Goal: Transaction & Acquisition: Book appointment/travel/reservation

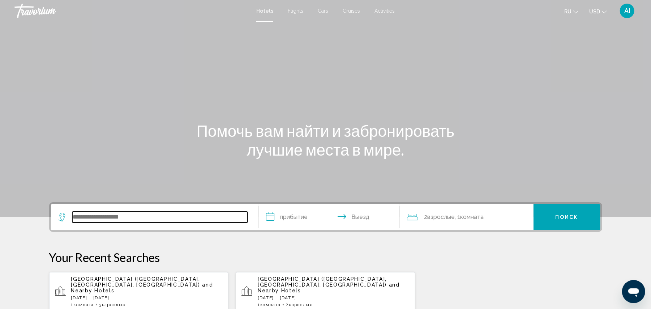
click at [82, 215] on input "Search widget" at bounding box center [159, 216] width 175 height 11
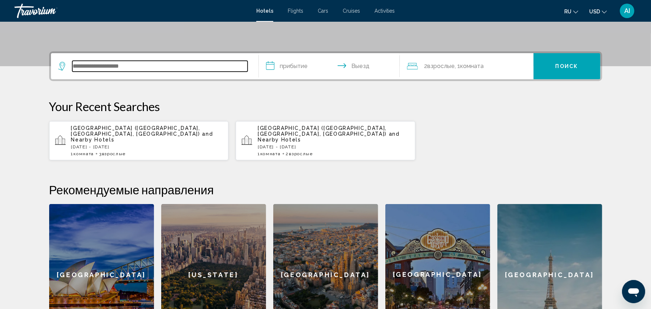
scroll to position [178, 0]
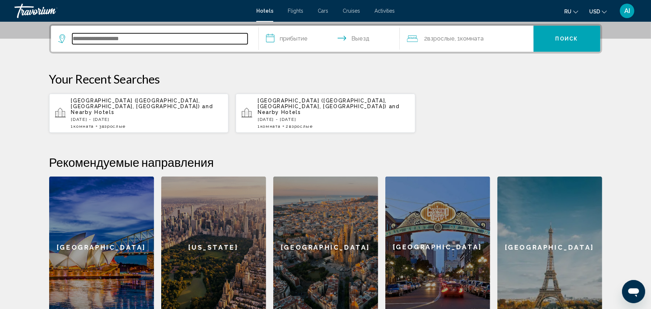
type input "*"
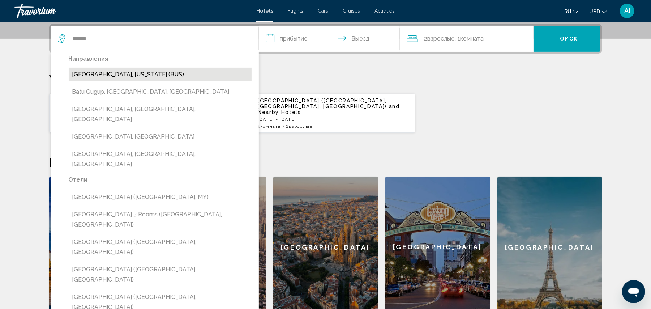
click at [106, 71] on button "[GEOGRAPHIC_DATA], [US_STATE] (BUS)" at bounding box center [160, 75] width 183 height 14
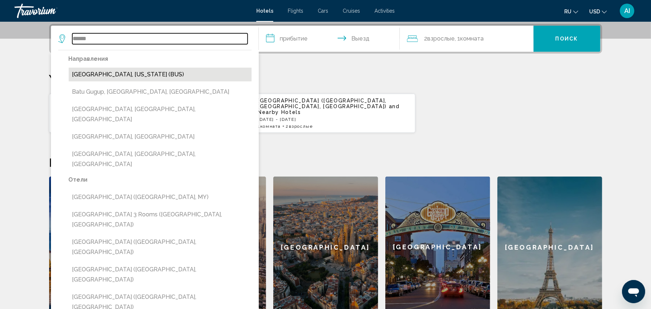
type input "**********"
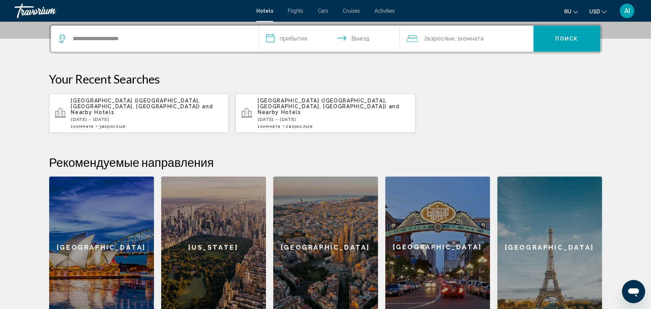
click at [273, 40] on input "**********" at bounding box center [331, 40] width 144 height 28
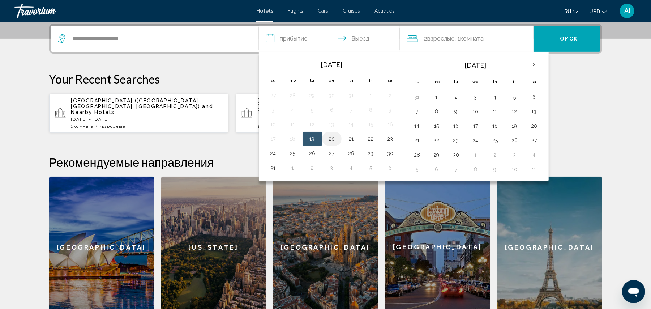
click at [333, 140] on button "20" at bounding box center [332, 139] width 12 height 10
click at [274, 152] on button "24" at bounding box center [273, 153] width 12 height 10
type input "**********"
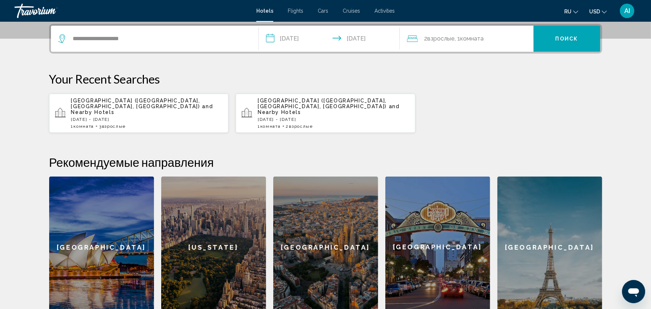
click at [480, 41] on span "Комната" at bounding box center [471, 38] width 23 height 7
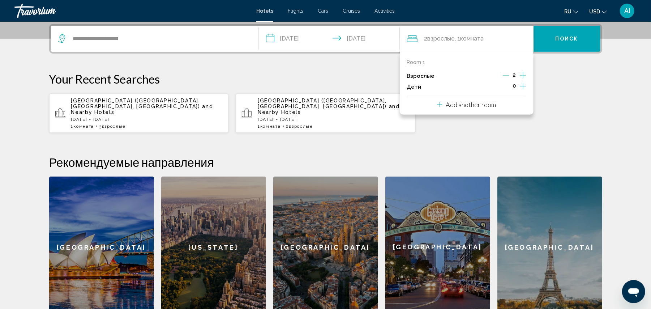
click at [438, 104] on icon "Travelers: 2 adults, 0 children" at bounding box center [439, 104] width 5 height 5
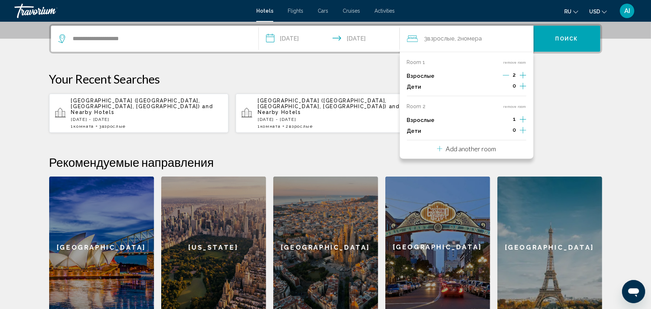
click at [521, 79] on icon "Increment adults" at bounding box center [522, 75] width 7 height 9
click at [571, 40] on span "Поиск" at bounding box center [566, 39] width 23 height 6
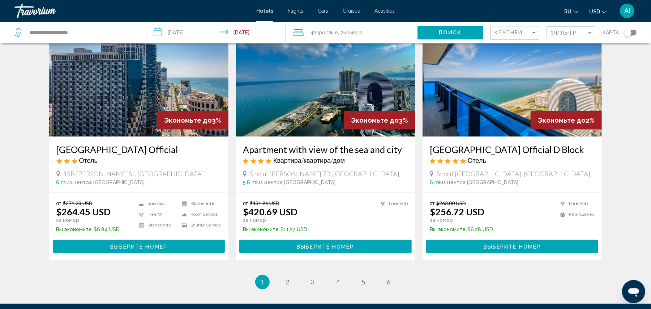
scroll to position [820, 0]
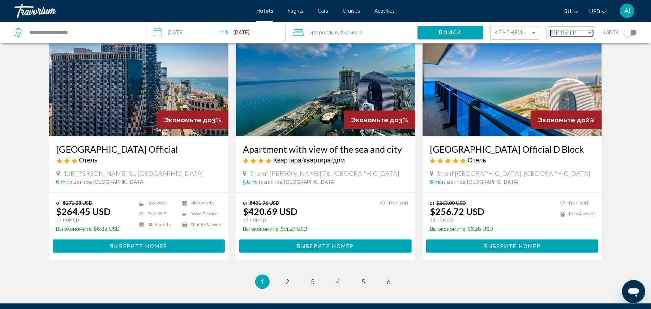
click at [557, 30] on span "Фильтр" at bounding box center [563, 33] width 27 height 6
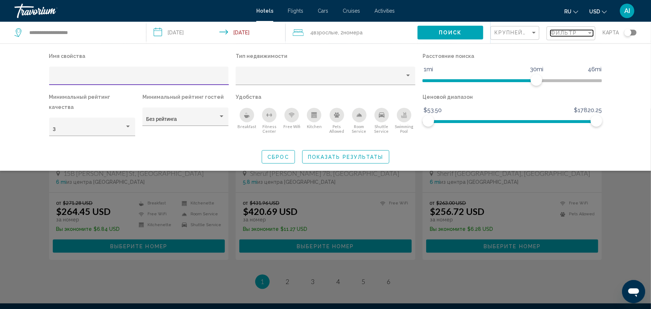
click at [557, 30] on span "Фильтр" at bounding box center [563, 33] width 27 height 6
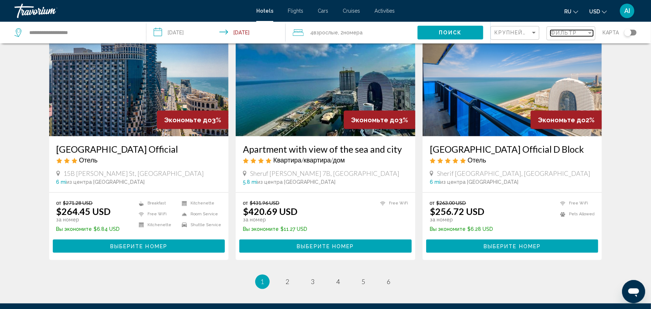
click at [569, 32] on span "Фильтр" at bounding box center [563, 33] width 27 height 6
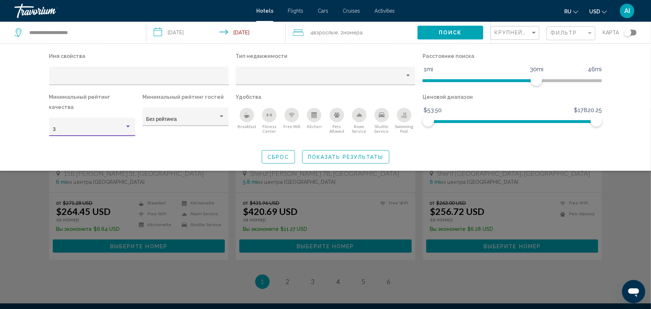
click at [98, 126] on div "3" at bounding box center [89, 129] width 72 height 6
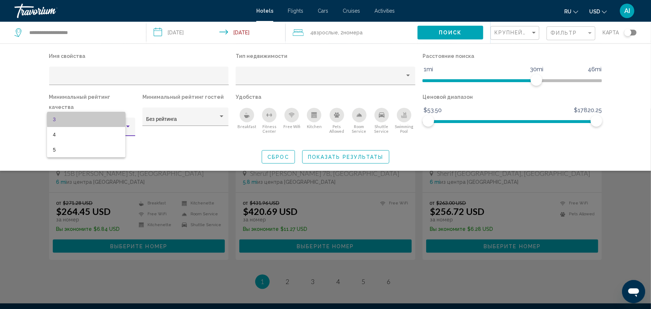
click at [98, 120] on span "3" at bounding box center [86, 119] width 67 height 15
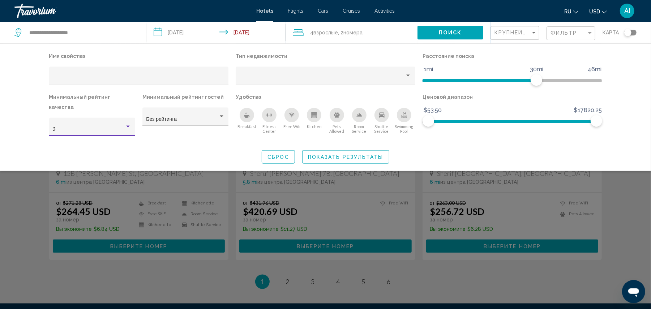
click at [98, 126] on div "3" at bounding box center [89, 129] width 72 height 6
click at [125, 120] on span "3" at bounding box center [111, 119] width 39 height 15
click at [73, 126] on div "3" at bounding box center [89, 129] width 72 height 6
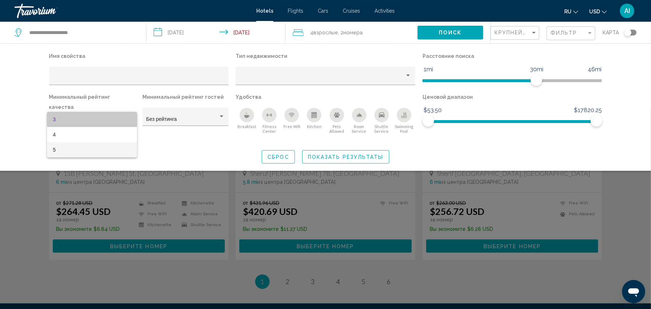
click at [62, 148] on span "5" at bounding box center [92, 149] width 78 height 15
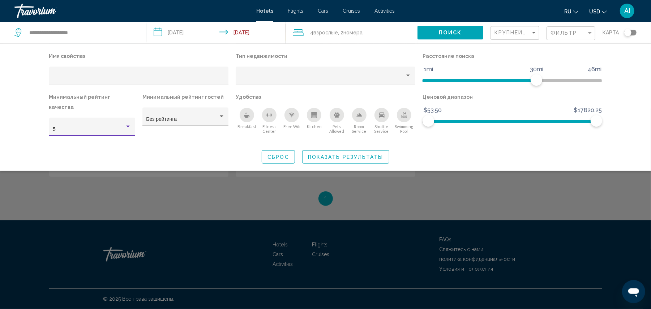
scroll to position [44, 0]
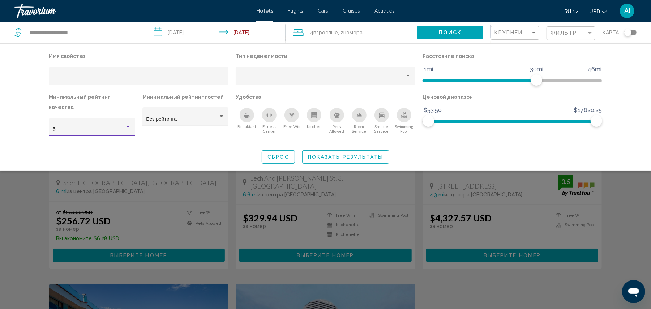
click at [332, 154] on span "Показать результаты" at bounding box center [346, 157] width 76 height 6
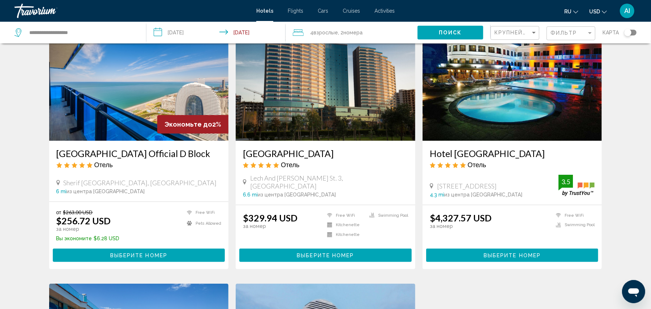
click at [504, 36] on div "Крупнейшие сбережения" at bounding box center [515, 32] width 43 height 13
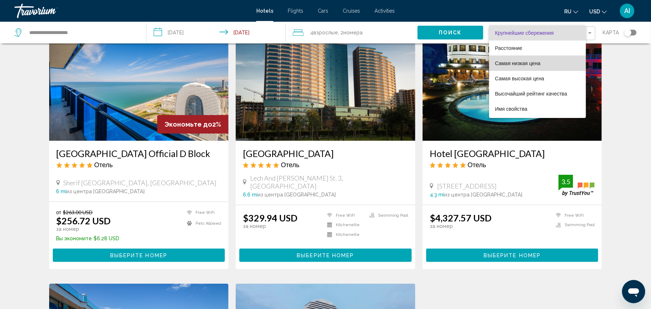
click at [511, 62] on span "Самая низкая цена" at bounding box center [518, 63] width 46 height 6
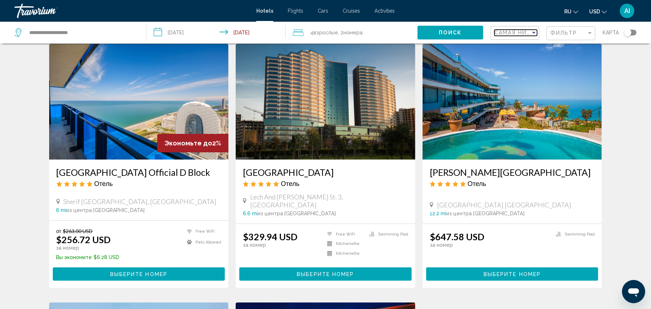
scroll to position [23, 0]
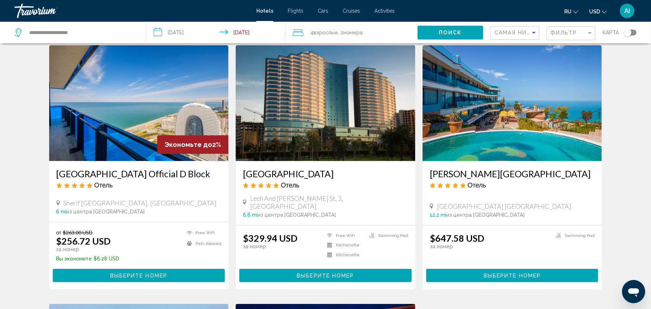
click at [512, 276] on span "Выберите номер" at bounding box center [511, 275] width 57 height 6
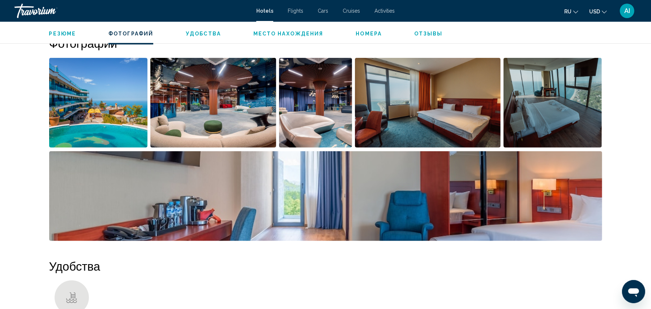
scroll to position [343, 0]
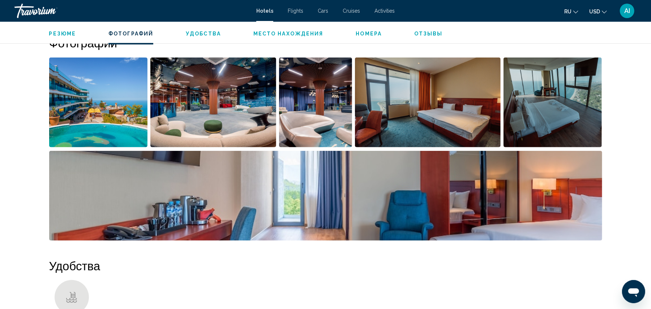
click at [390, 100] on img "Open full-screen image slider" at bounding box center [428, 102] width 146 height 90
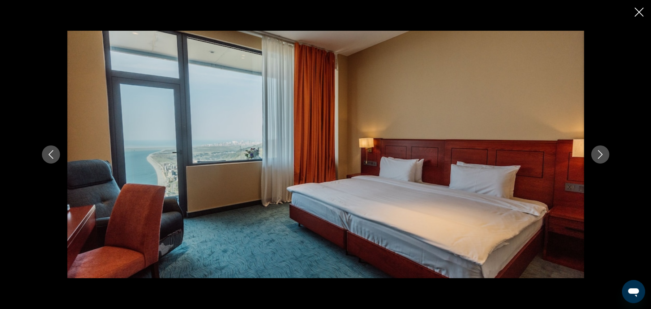
click at [600, 152] on icon "Next image" at bounding box center [600, 154] width 5 height 9
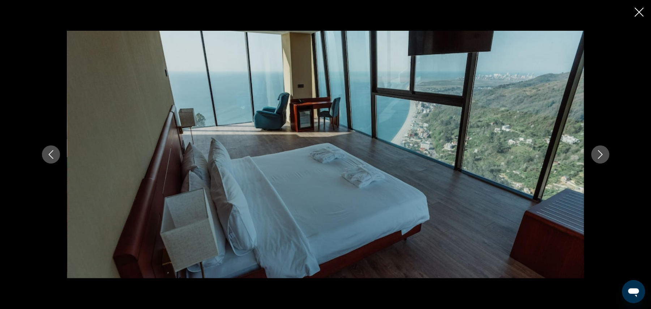
click at [600, 152] on icon "Next image" at bounding box center [600, 154] width 5 height 9
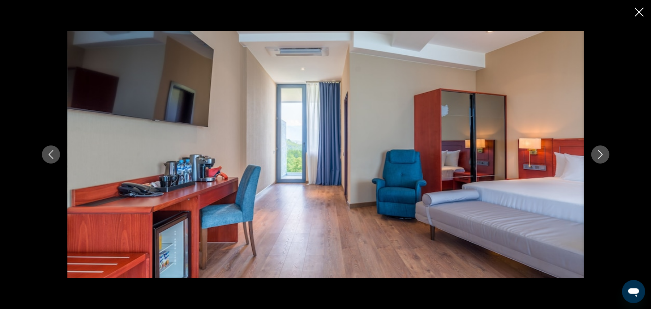
click at [600, 152] on icon "Next image" at bounding box center [600, 154] width 5 height 9
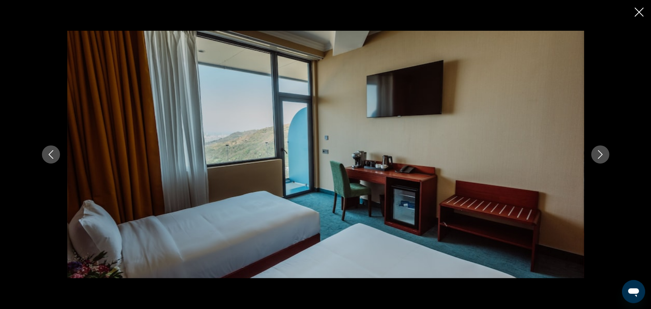
click at [600, 152] on icon "Next image" at bounding box center [600, 154] width 5 height 9
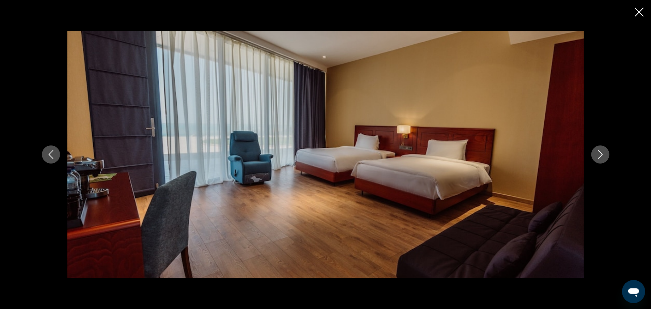
click at [600, 152] on icon "Next image" at bounding box center [600, 154] width 5 height 9
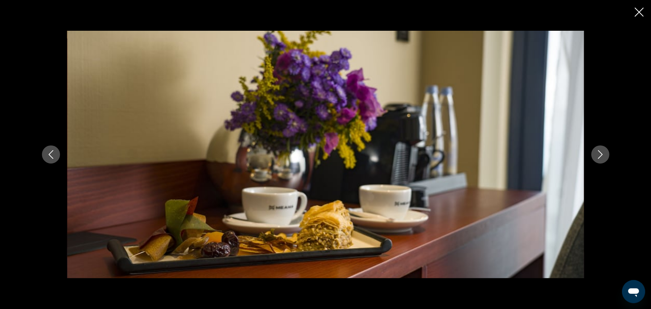
click at [600, 152] on icon "Next image" at bounding box center [600, 154] width 5 height 9
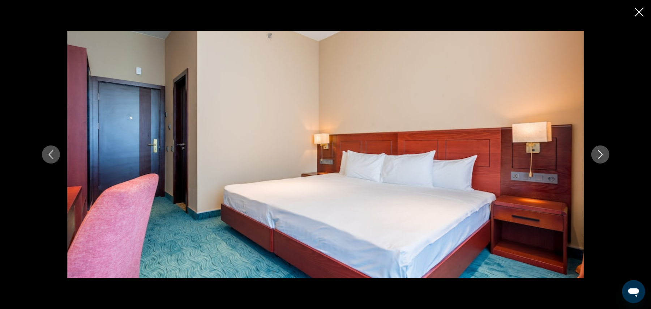
click at [600, 152] on icon "Next image" at bounding box center [600, 154] width 5 height 9
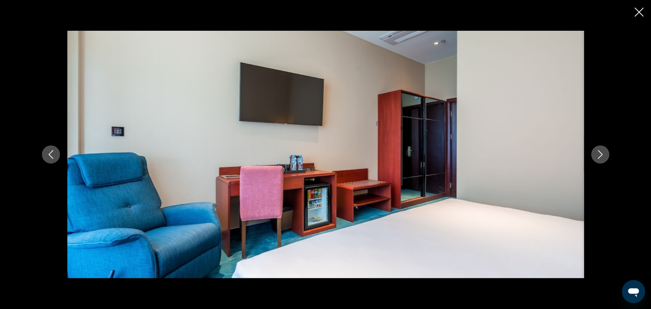
click at [600, 152] on icon "Next image" at bounding box center [600, 154] width 5 height 9
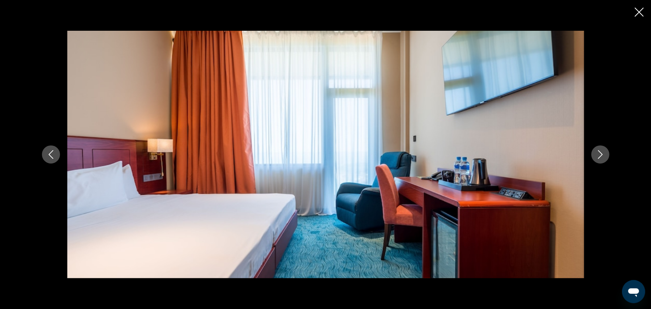
click at [600, 152] on icon "Next image" at bounding box center [600, 154] width 5 height 9
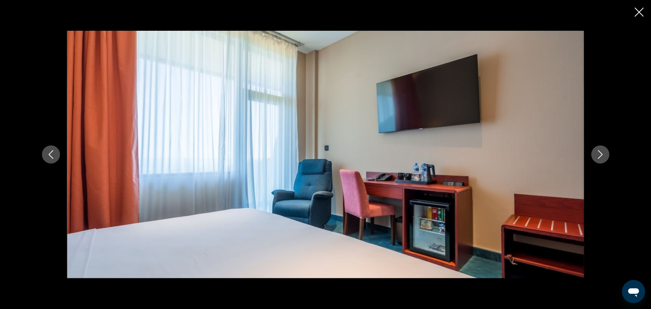
click at [600, 152] on icon "Next image" at bounding box center [600, 154] width 5 height 9
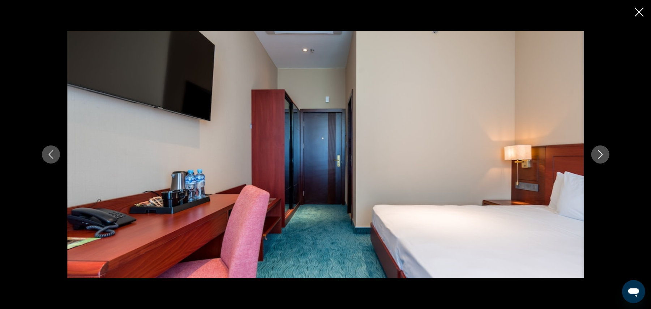
click at [600, 152] on icon "Next image" at bounding box center [600, 154] width 5 height 9
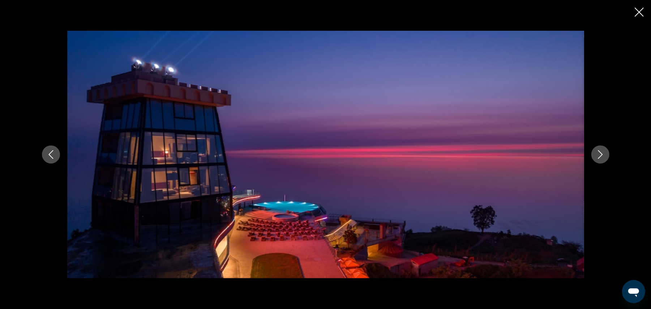
click at [600, 152] on icon "Next image" at bounding box center [600, 154] width 5 height 9
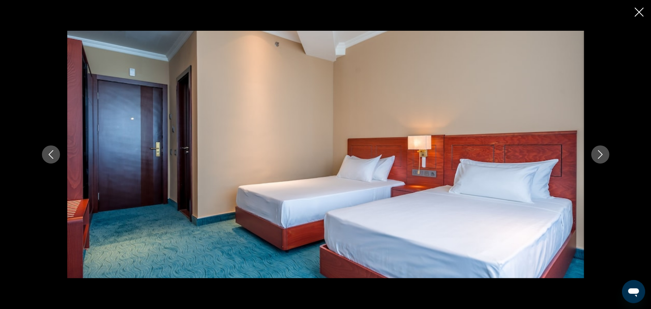
click at [51, 156] on icon "Previous image" at bounding box center [50, 154] width 5 height 9
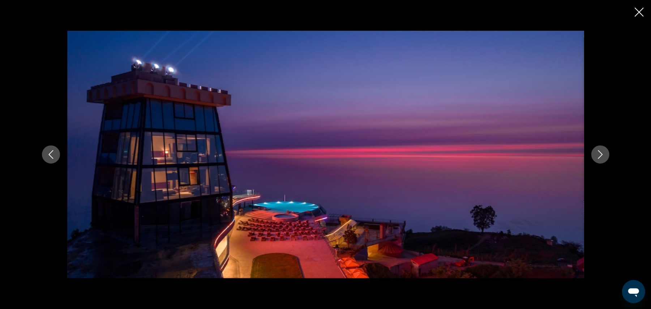
click at [639, 12] on icon "Close slideshow" at bounding box center [638, 12] width 9 height 9
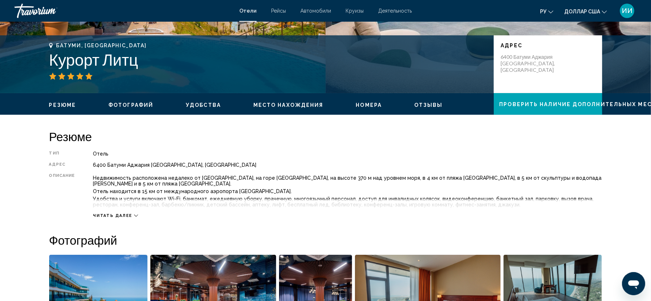
scroll to position [148, 0]
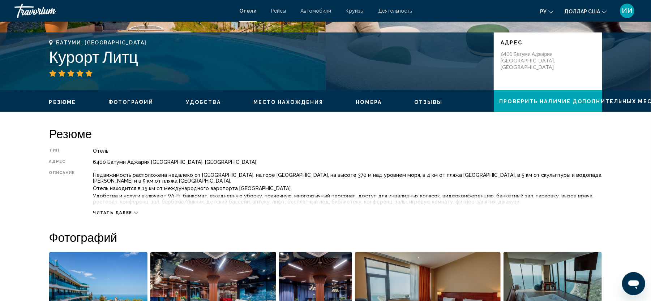
click at [130, 211] on div "Читать далее" at bounding box center [115, 213] width 45 height 5
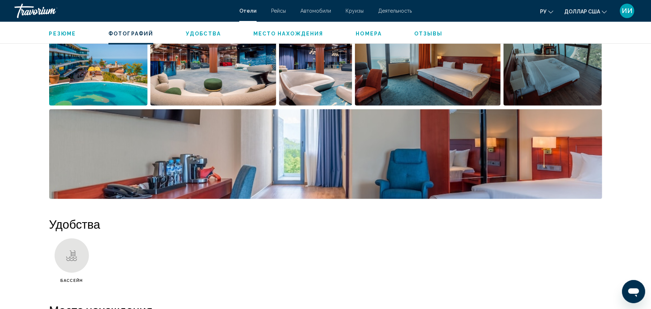
scroll to position [368, 0]
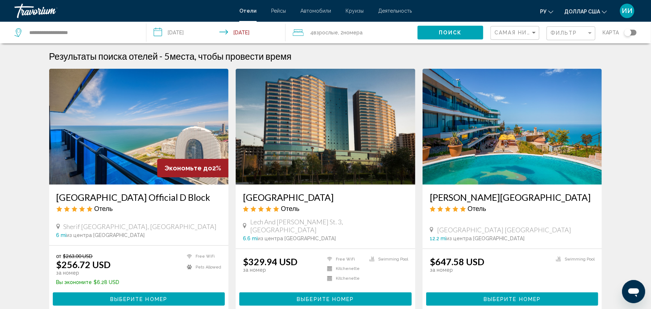
click at [314, 202] on h3 "[GEOGRAPHIC_DATA]" at bounding box center [325, 196] width 165 height 11
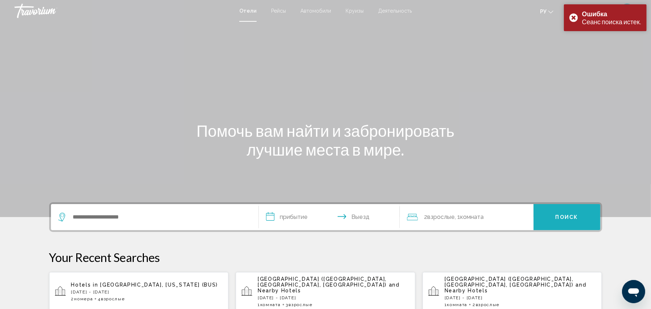
click at [559, 219] on span "Поиск" at bounding box center [566, 217] width 23 height 6
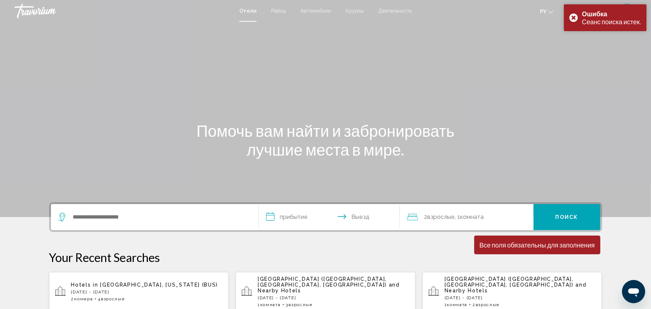
click at [117, 289] on p "[DATE] - [DATE]" at bounding box center [147, 291] width 152 height 5
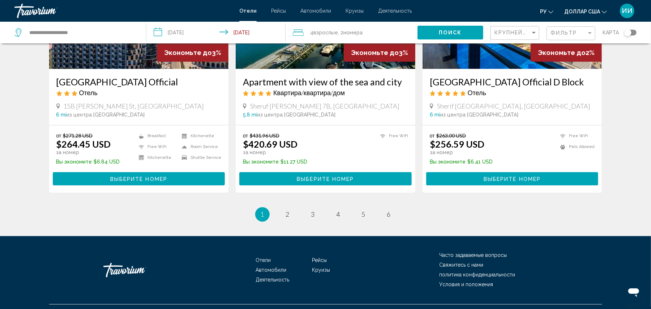
scroll to position [908, 0]
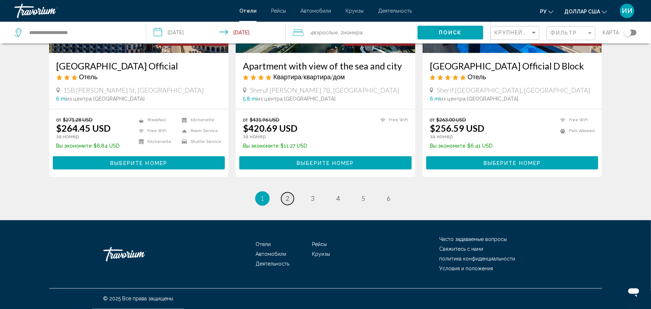
click at [283, 199] on link "page 2" at bounding box center [287, 198] width 13 height 13
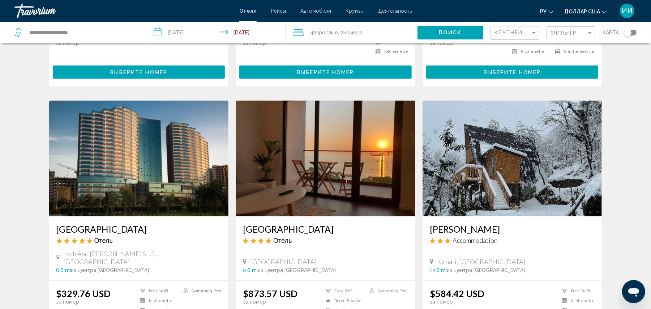
scroll to position [480, 0]
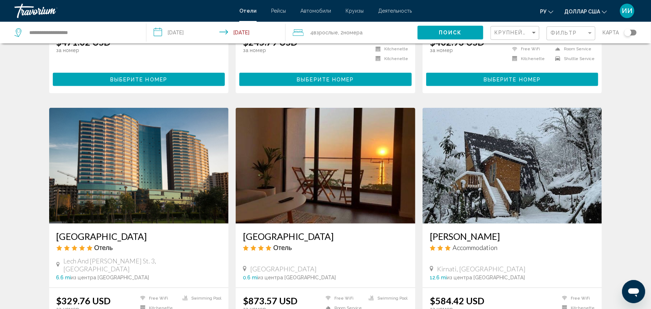
click at [150, 237] on h3 "[GEOGRAPHIC_DATA]" at bounding box center [138, 235] width 165 height 11
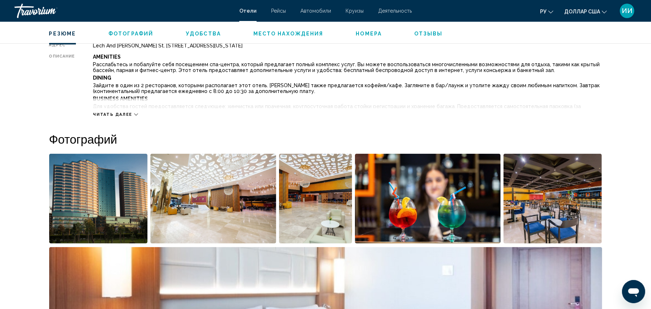
scroll to position [267, 0]
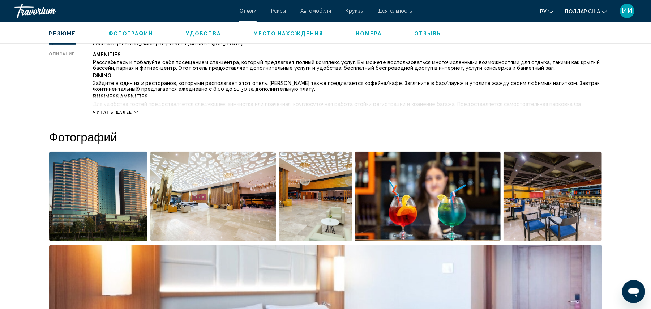
click at [131, 110] on div "Читать далее" at bounding box center [115, 112] width 45 height 5
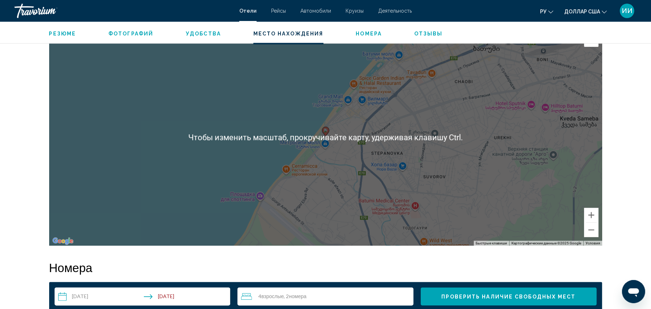
scroll to position [941, 0]
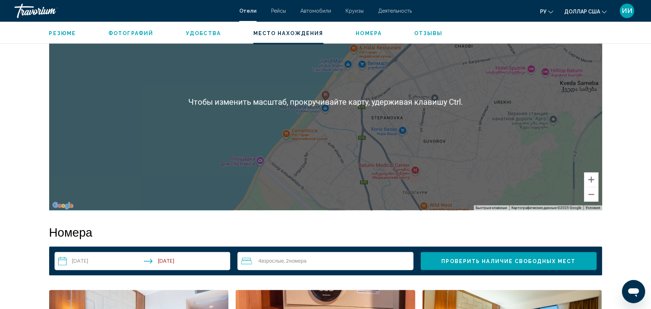
click at [277, 163] on div "Чтобы активировать перетаскивание с помощью клавиатуры, нажмите Alt + Ввод. Пос…" at bounding box center [325, 101] width 553 height 217
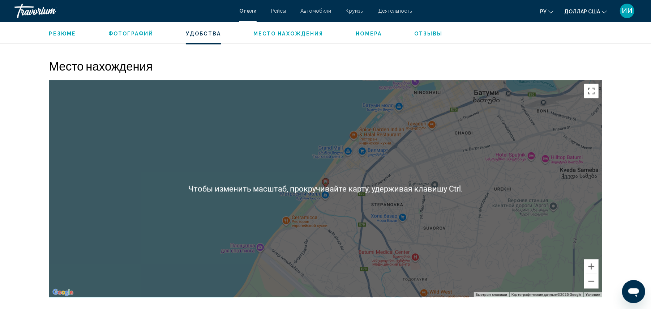
scroll to position [853, 0]
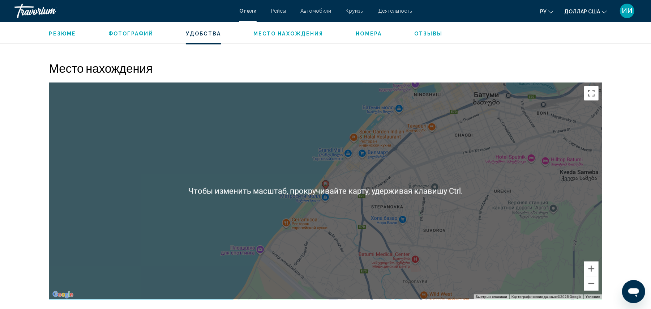
click at [277, 163] on div "Чтобы активировать перетаскивание с помощью клавиатуры, нажмите Alt + Ввод. Пос…" at bounding box center [325, 190] width 553 height 217
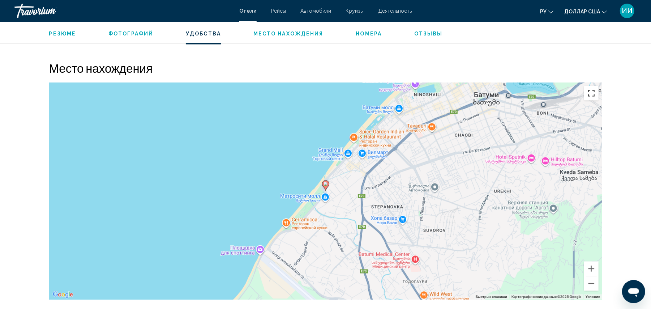
click at [590, 94] on button "Включить полноэкранный режим" at bounding box center [591, 93] width 14 height 14
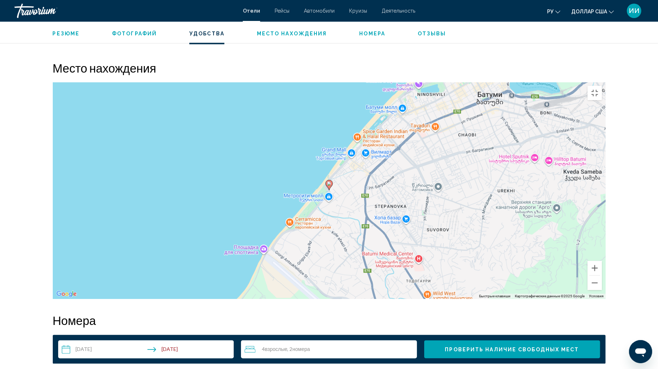
drag, startPoint x: 412, startPoint y: 171, endPoint x: 470, endPoint y: 172, distance: 58.2
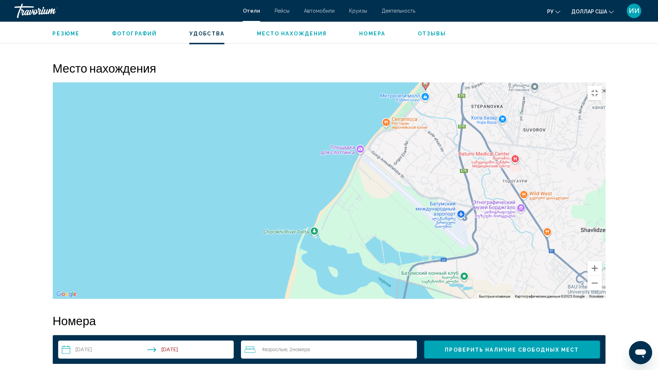
drag, startPoint x: 470, startPoint y: 172, endPoint x: 492, endPoint y: 59, distance: 114.7
click at [492, 82] on div "Чтобы активировать перетаскивание с помощью клавиатуры, нажмите Alt + Ввод. Пос…" at bounding box center [329, 190] width 553 height 217
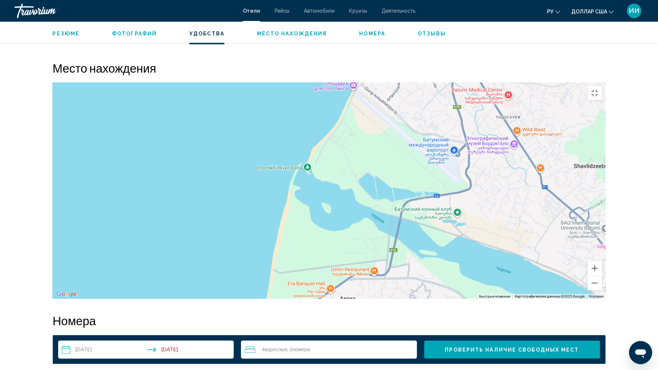
drag, startPoint x: 488, startPoint y: 29, endPoint x: 480, endPoint y: 0, distance: 30.2
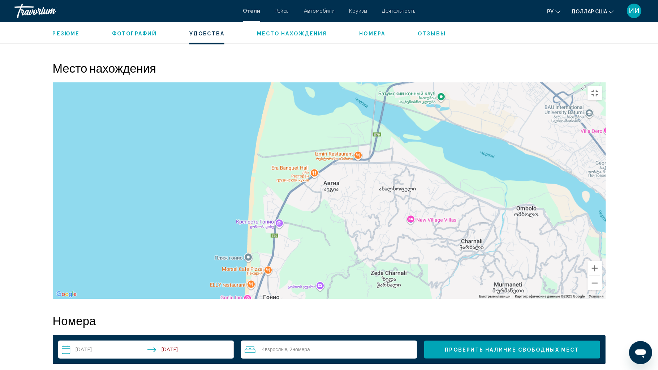
drag, startPoint x: 404, startPoint y: 222, endPoint x: 396, endPoint y: 123, distance: 99.3
click at [396, 126] on div "Чтобы активировать перетаскивание с помощью клавиатуры, нажмите Alt + Ввод. Пос…" at bounding box center [329, 190] width 553 height 217
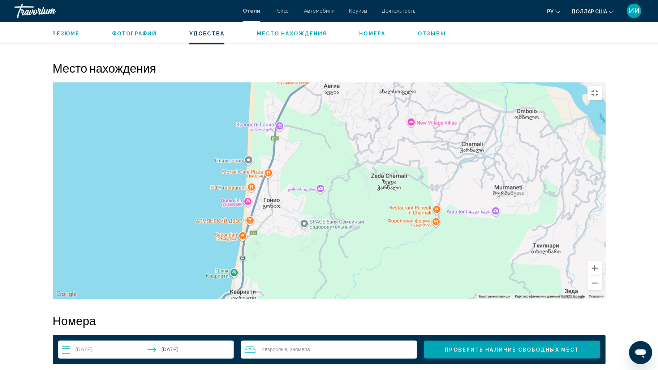
drag, startPoint x: 330, startPoint y: 246, endPoint x: 334, endPoint y: 172, distance: 73.5
click at [334, 173] on div "Основное содержание" at bounding box center [329, 190] width 553 height 217
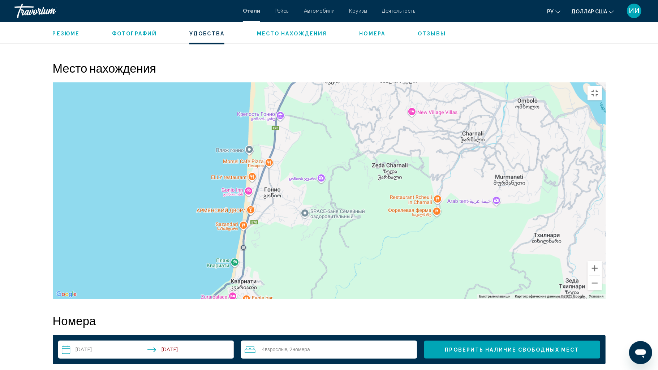
click at [331, 82] on div "Основное содержание" at bounding box center [329, 190] width 553 height 217
click at [602, 86] on button "Включить полноэкранный режим" at bounding box center [594, 93] width 14 height 14
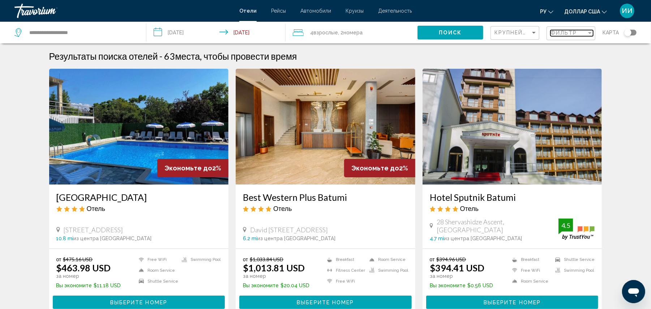
click at [552, 30] on span "Фильтр" at bounding box center [563, 33] width 27 height 6
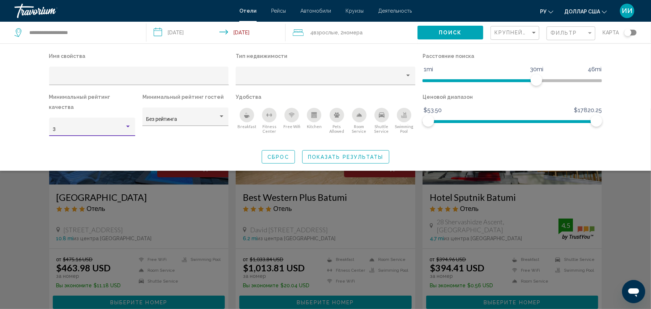
click at [106, 126] on div "3" at bounding box center [89, 129] width 72 height 6
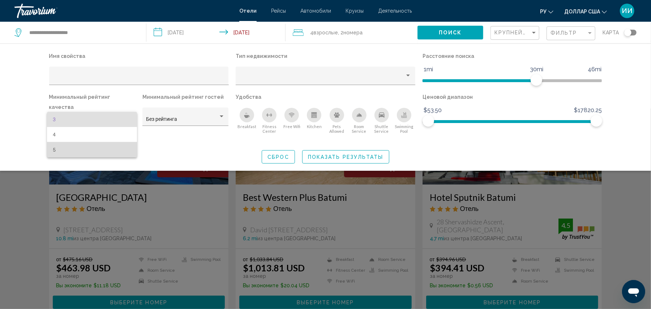
click at [89, 149] on span "5" at bounding box center [92, 149] width 78 height 15
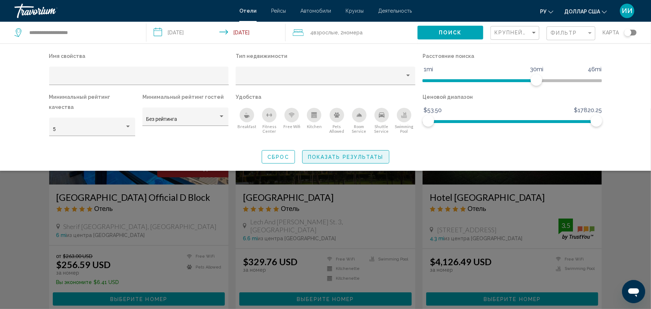
click at [327, 154] on span "Показать результаты" at bounding box center [346, 157] width 76 height 6
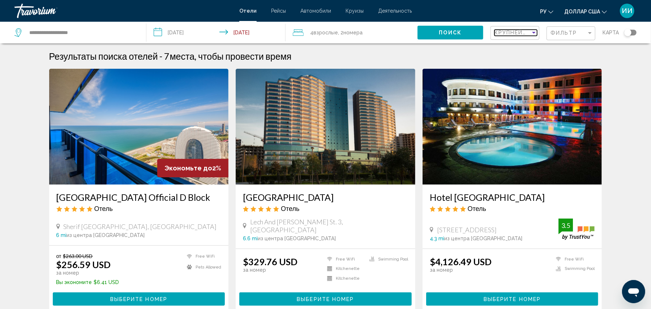
click at [508, 35] on span "Крупнейшие сбережения" at bounding box center [537, 33] width 86 height 6
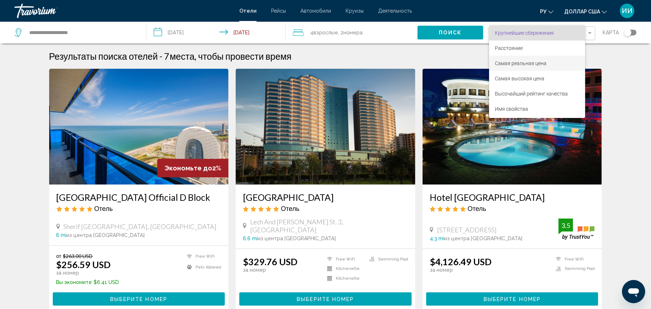
click at [502, 61] on font "Самая реальная цена" at bounding box center [521, 63] width 52 height 6
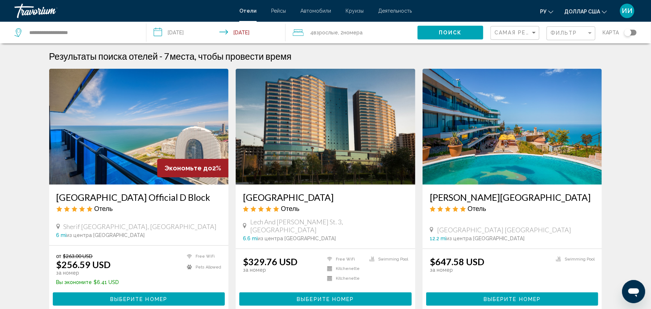
click at [356, 202] on h3 "[GEOGRAPHIC_DATA]" at bounding box center [325, 196] width 165 height 11
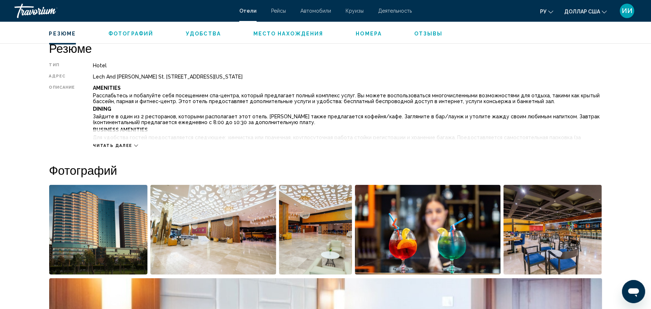
scroll to position [234, 0]
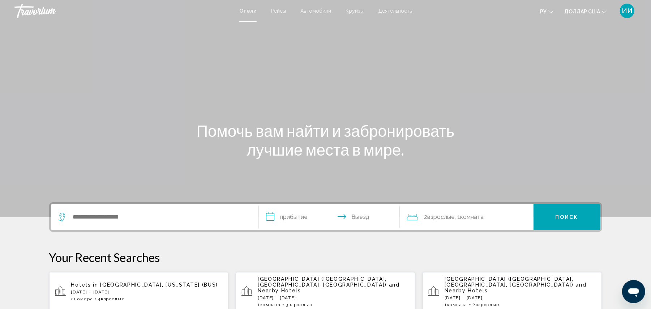
click at [92, 289] on p "[DATE] - [DATE]" at bounding box center [147, 291] width 152 height 5
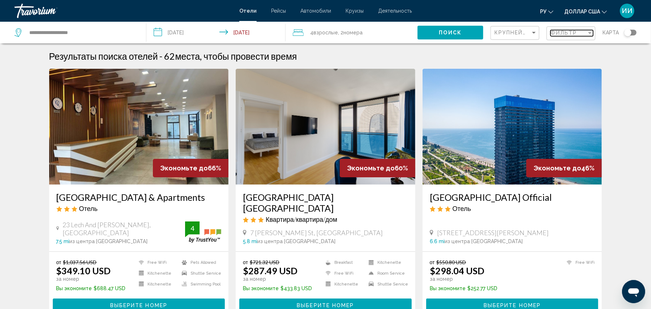
click at [556, 35] on span "Фильтр" at bounding box center [563, 33] width 27 height 6
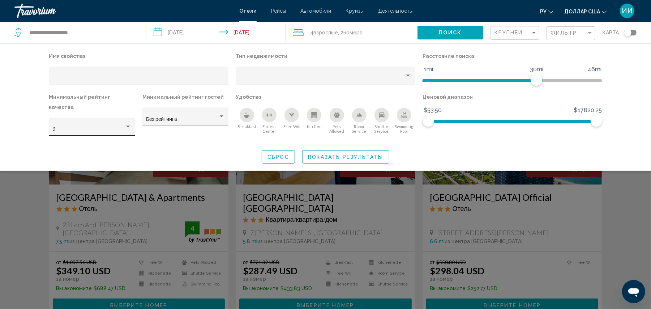
click at [105, 123] on div "3" at bounding box center [92, 128] width 78 height 15
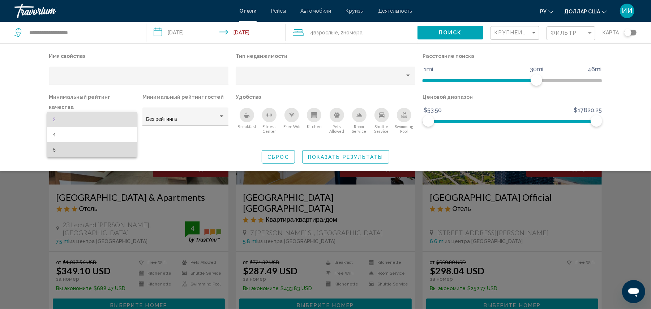
click at [91, 151] on span "5" at bounding box center [92, 149] width 78 height 15
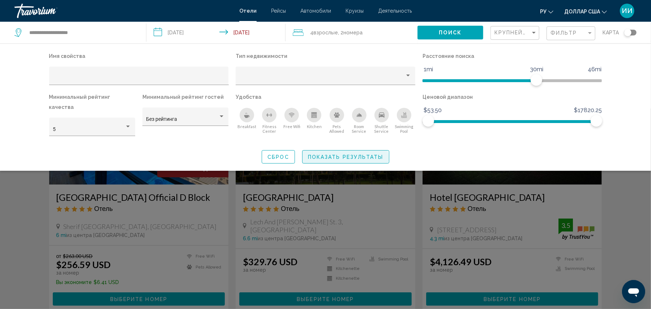
click at [341, 154] on span "Показать результаты" at bounding box center [346, 157] width 76 height 6
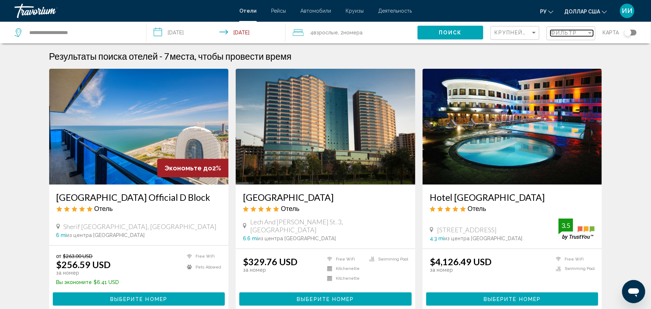
click at [567, 33] on span "Фильтр" at bounding box center [563, 33] width 27 height 6
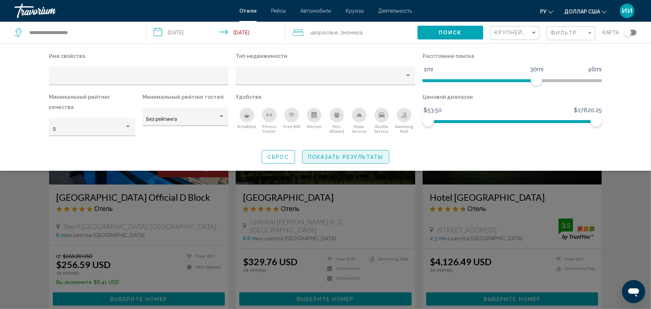
click at [333, 154] on span "Показать результаты" at bounding box center [346, 157] width 76 height 6
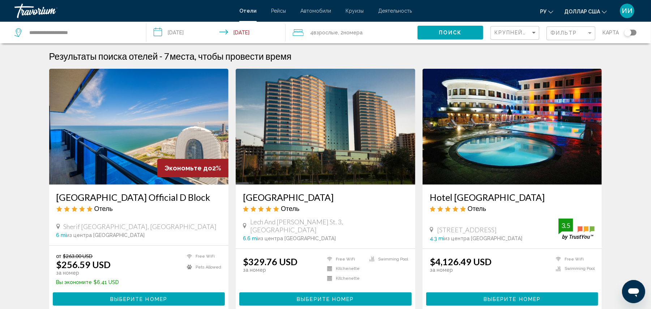
click at [324, 146] on img "Основное содержание" at bounding box center [326, 127] width 180 height 116
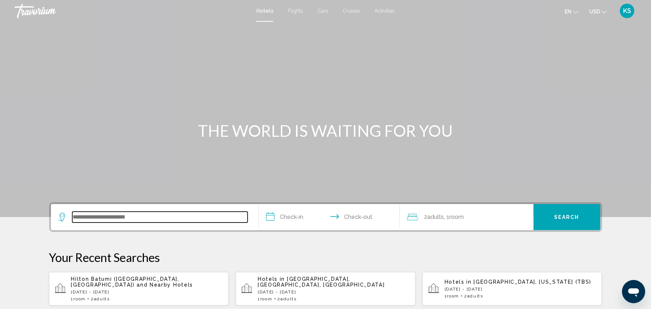
click at [116, 214] on input "Search widget" at bounding box center [159, 216] width 175 height 11
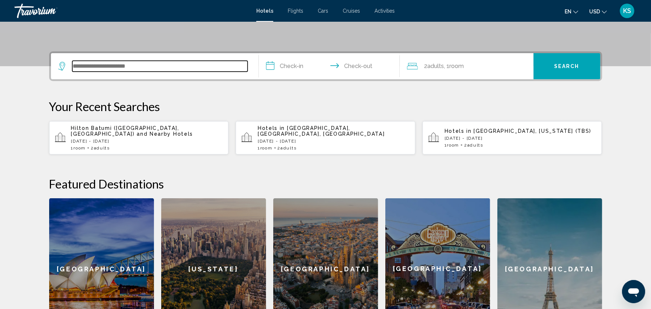
scroll to position [178, 0]
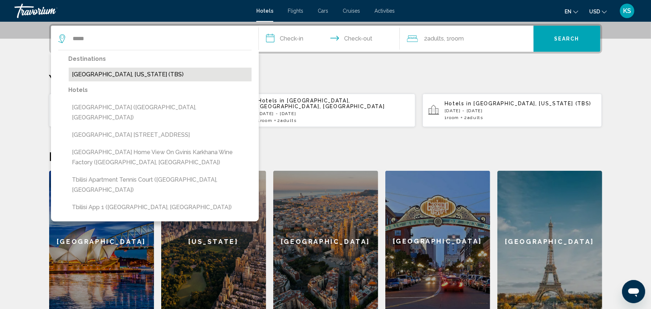
click at [113, 71] on button "Tbilisi, Georgia (TBS)" at bounding box center [160, 75] width 183 height 14
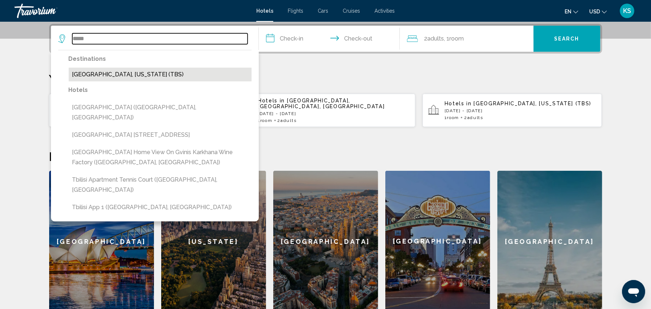
type input "**********"
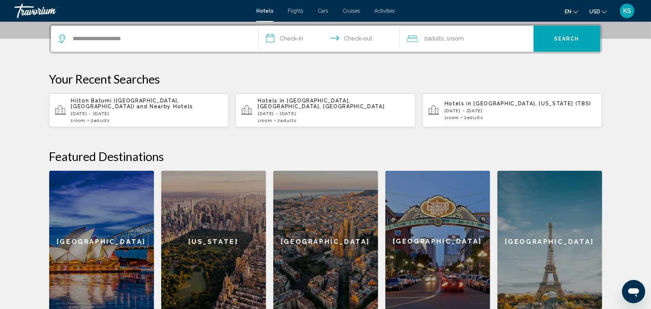
click at [281, 41] on input "**********" at bounding box center [331, 40] width 144 height 28
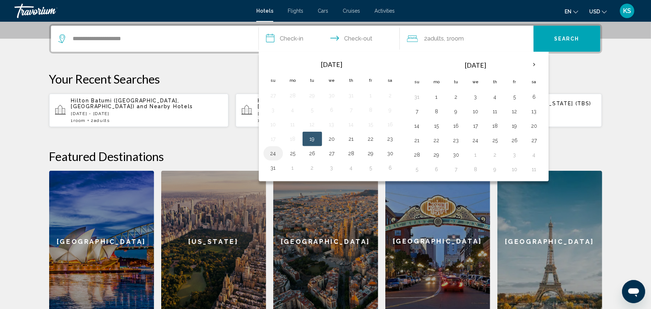
click at [270, 156] on button "24" at bounding box center [273, 153] width 12 height 10
click at [335, 155] on button "27" at bounding box center [332, 153] width 12 height 10
type input "**********"
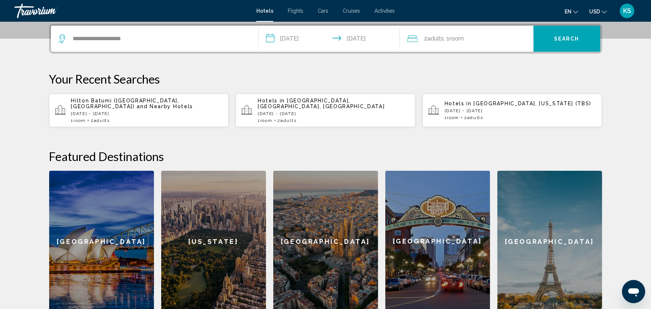
click at [506, 38] on div "2 Adult Adults , 1 Room rooms" at bounding box center [470, 39] width 126 height 10
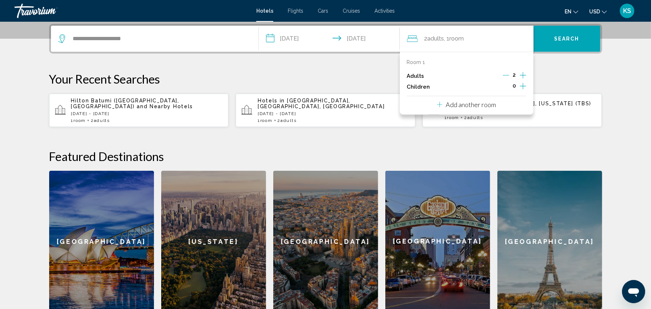
click at [440, 104] on icon "Travelers: 2 adults, 0 children" at bounding box center [439, 104] width 5 height 5
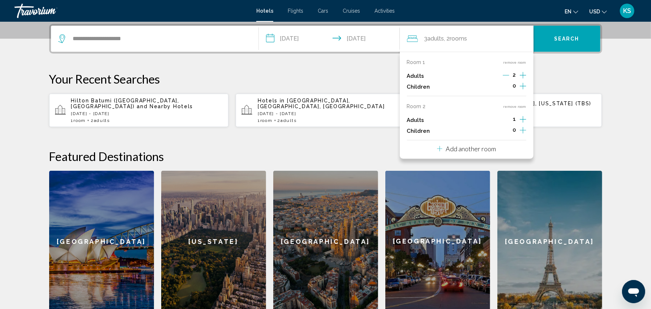
click at [522, 79] on icon "Increment adults" at bounding box center [522, 75] width 7 height 9
click at [575, 38] on span "Search" at bounding box center [566, 39] width 25 height 6
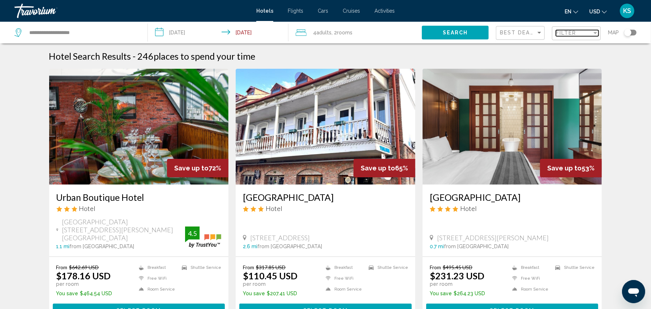
click at [569, 35] on span "Filter" at bounding box center [566, 33] width 21 height 6
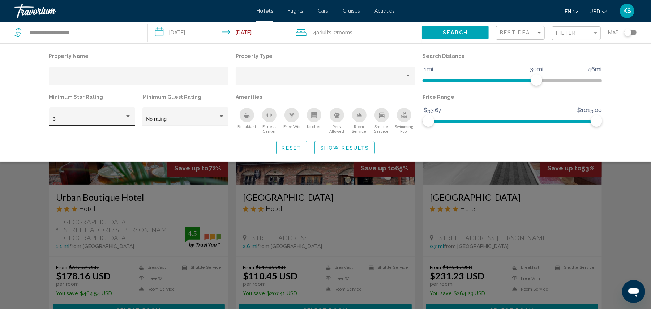
click at [74, 115] on div "3" at bounding box center [92, 118] width 78 height 15
click at [71, 153] on span "5" at bounding box center [92, 149] width 78 height 15
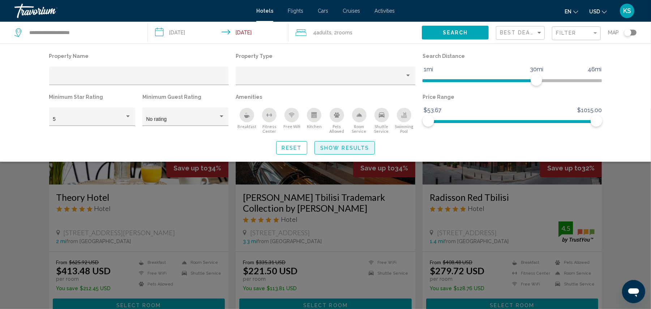
click at [335, 147] on span "Show Results" at bounding box center [344, 148] width 49 height 6
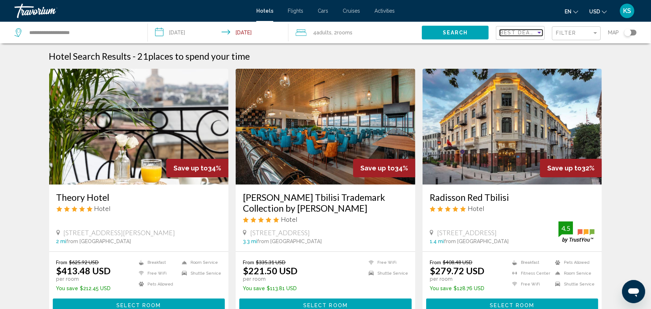
click at [522, 33] on span "Best Deals" at bounding box center [519, 33] width 38 height 6
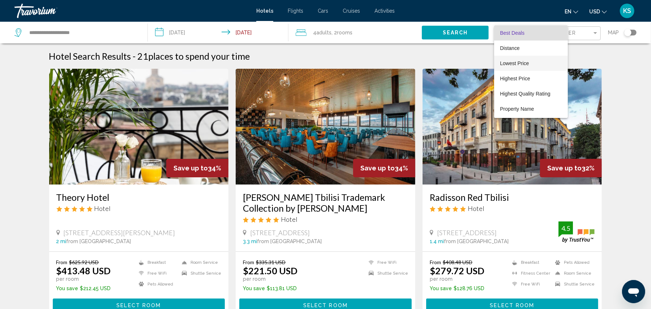
click at [516, 61] on span "Lowest Price" at bounding box center [514, 63] width 29 height 6
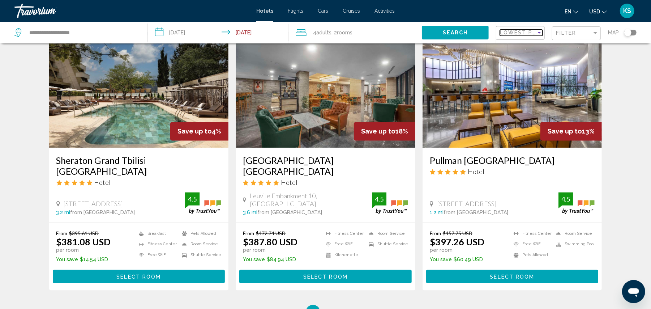
scroll to position [854, 0]
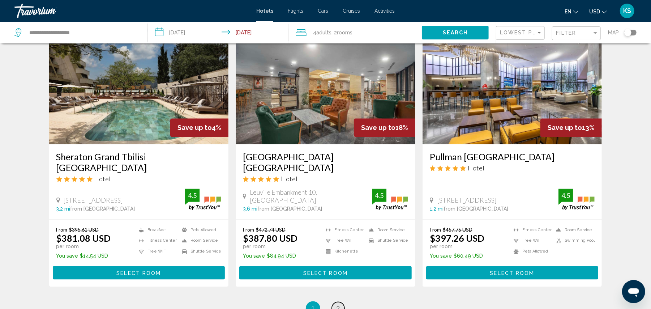
click at [337, 304] on span "2" at bounding box center [338, 308] width 4 height 8
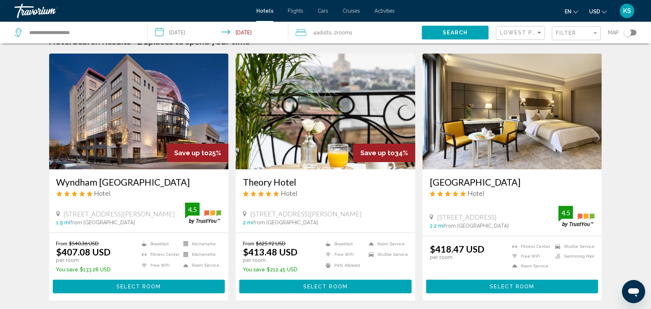
scroll to position [9, 0]
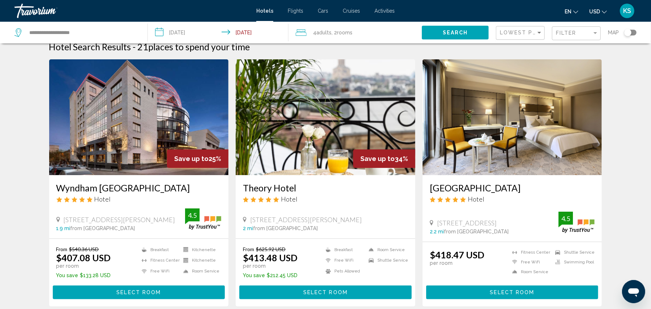
click at [521, 148] on img "Main content" at bounding box center [512, 117] width 180 height 116
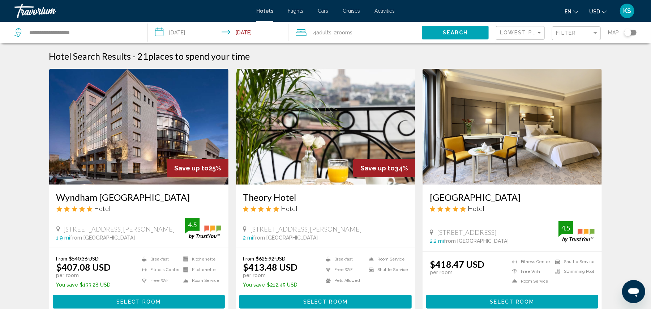
click at [516, 158] on img "Main content" at bounding box center [512, 127] width 180 height 116
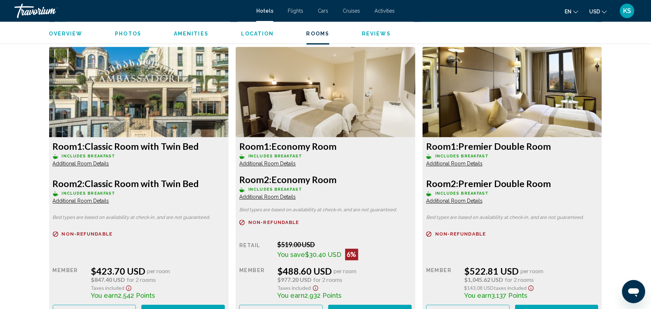
scroll to position [976, 0]
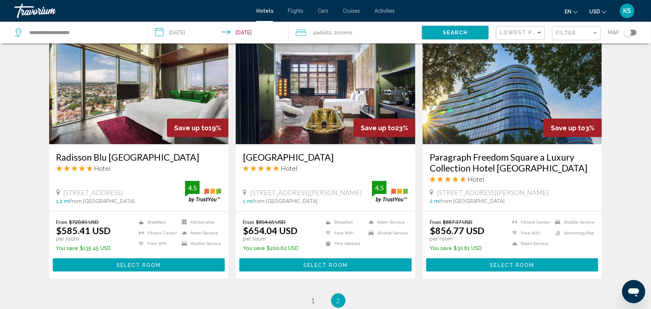
scroll to position [665, 0]
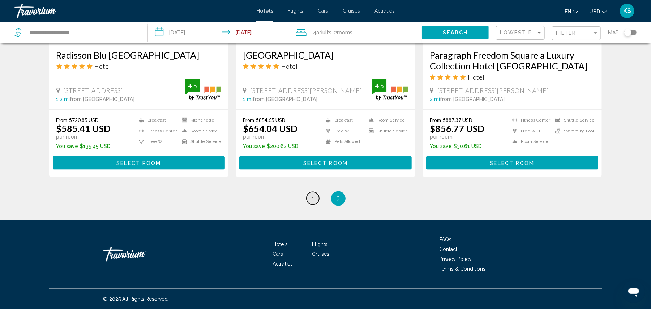
click at [314, 200] on span "1" at bounding box center [313, 198] width 4 height 8
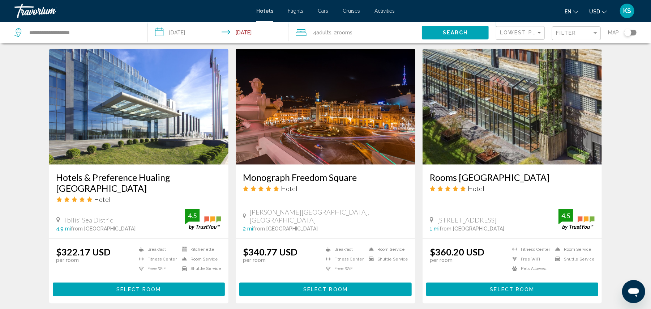
scroll to position [558, 0]
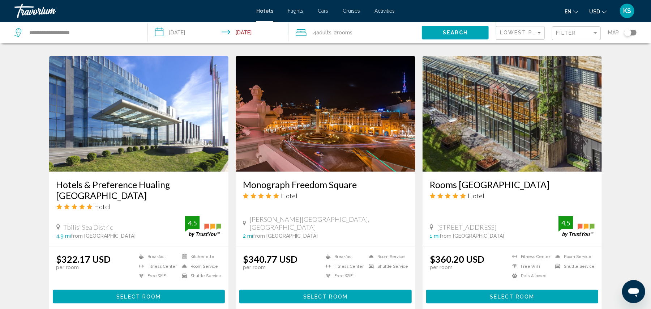
click at [86, 113] on img "Main content" at bounding box center [139, 114] width 180 height 116
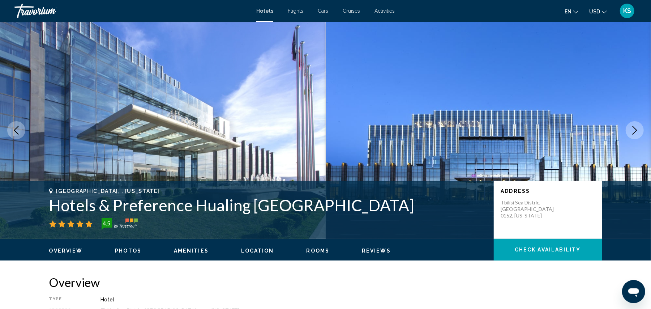
click at [631, 125] on button "Next image" at bounding box center [634, 130] width 18 height 18
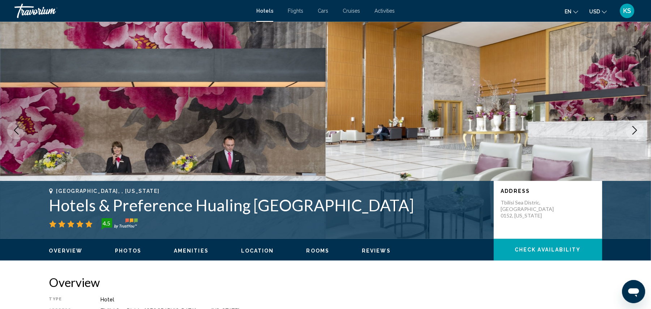
click at [631, 125] on button "Next image" at bounding box center [634, 130] width 18 height 18
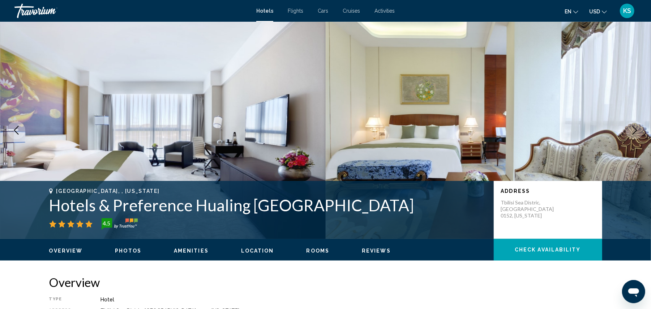
click at [631, 125] on button "Next image" at bounding box center [634, 130] width 18 height 18
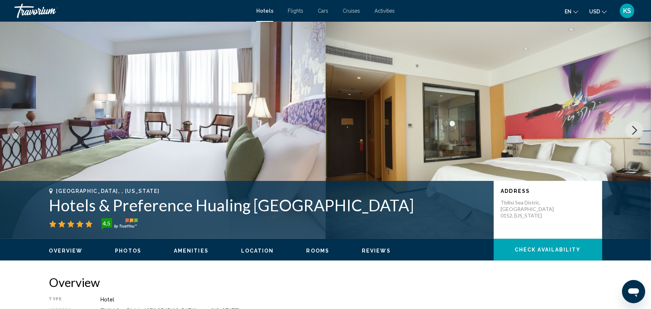
click at [631, 125] on button "Next image" at bounding box center [634, 130] width 18 height 18
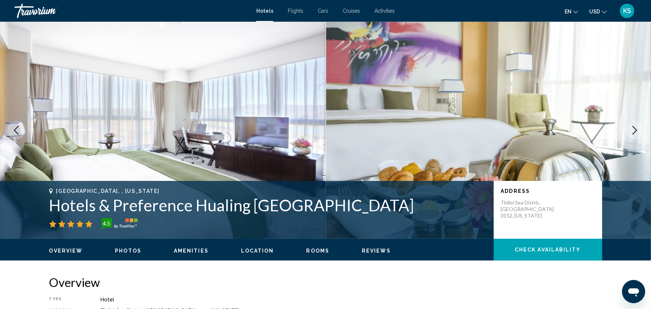
click at [631, 125] on button "Next image" at bounding box center [634, 130] width 18 height 18
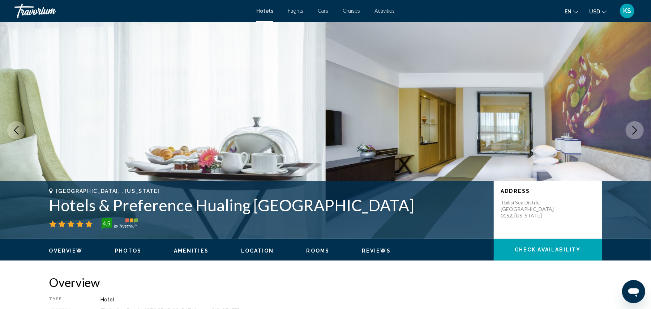
click at [631, 125] on button "Next image" at bounding box center [634, 130] width 18 height 18
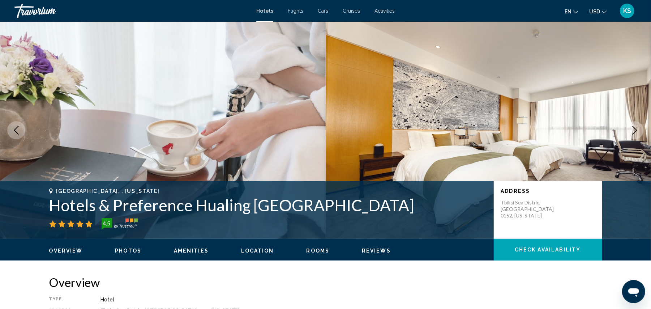
click at [631, 125] on button "Next image" at bounding box center [634, 130] width 18 height 18
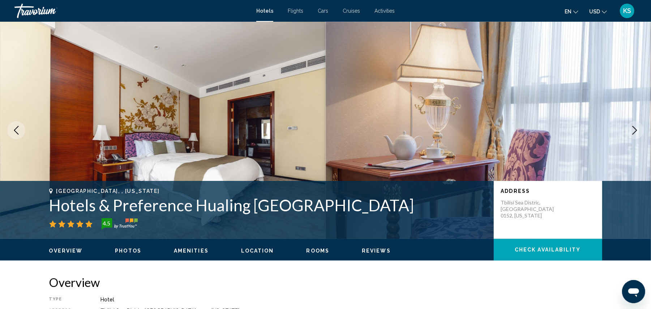
click at [631, 125] on button "Next image" at bounding box center [634, 130] width 18 height 18
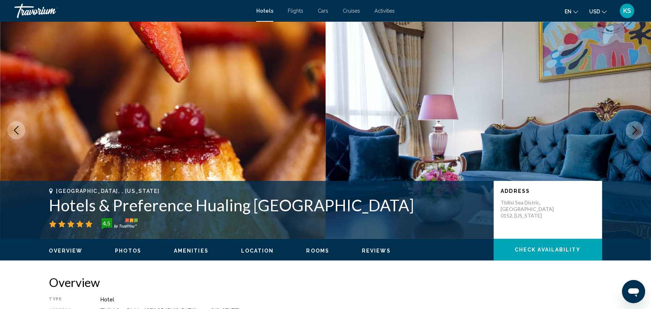
click at [631, 125] on button "Next image" at bounding box center [634, 130] width 18 height 18
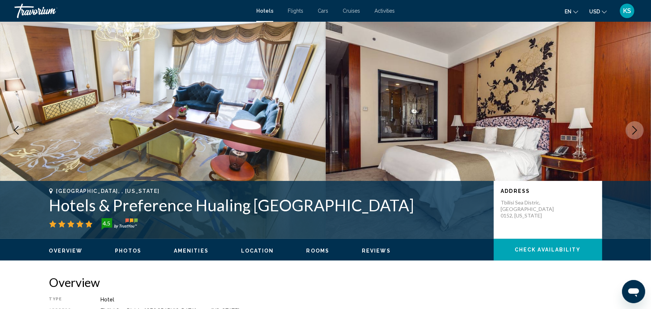
click at [631, 125] on button "Next image" at bounding box center [634, 130] width 18 height 18
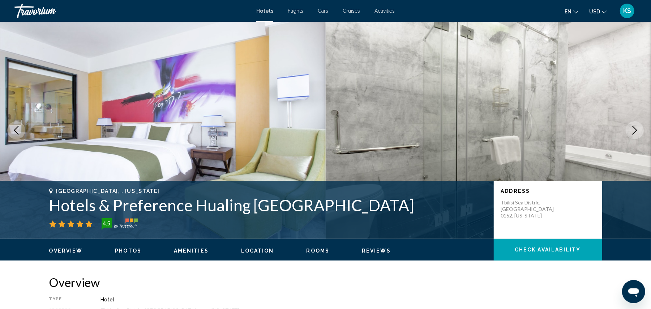
click at [631, 125] on button "Next image" at bounding box center [634, 130] width 18 height 18
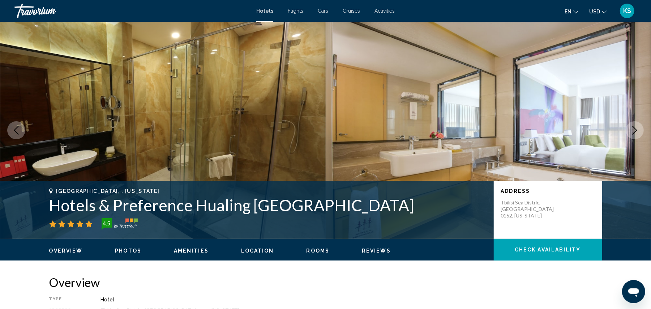
click at [631, 125] on button "Next image" at bounding box center [634, 130] width 18 height 18
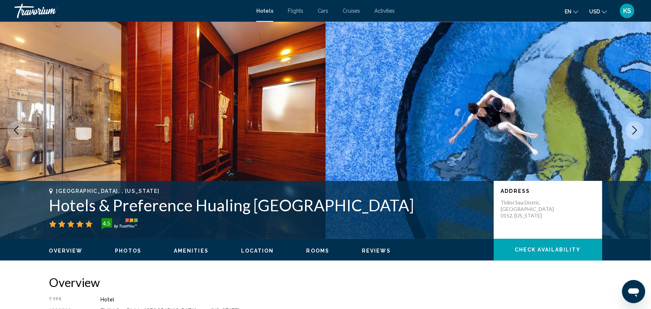
click at [631, 125] on button "Next image" at bounding box center [634, 130] width 18 height 18
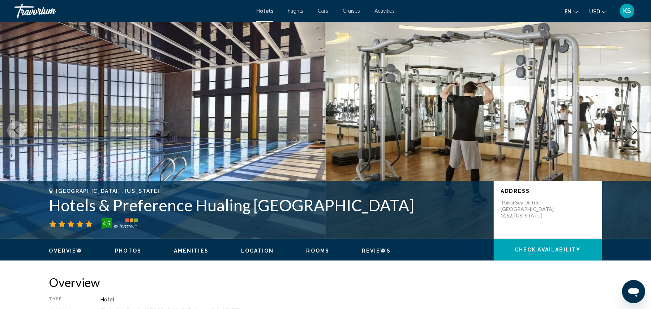
click at [631, 125] on button "Next image" at bounding box center [634, 130] width 18 height 18
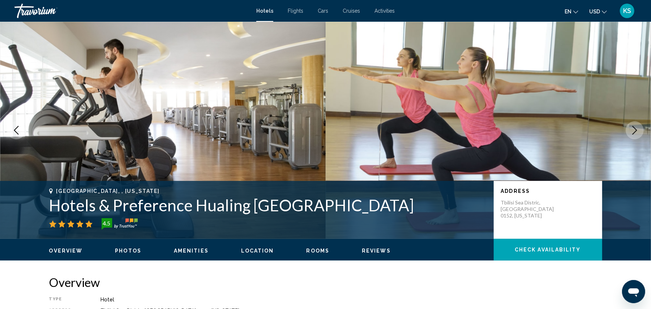
click at [631, 125] on button "Next image" at bounding box center [634, 130] width 18 height 18
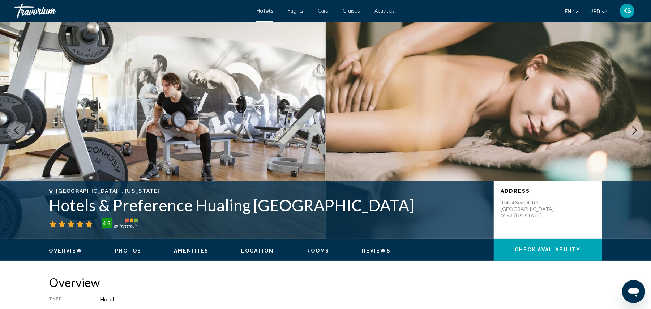
click at [631, 125] on button "Next image" at bounding box center [634, 130] width 18 height 18
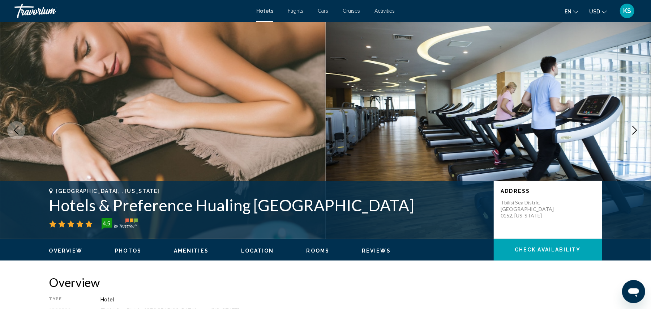
click at [631, 125] on button "Next image" at bounding box center [634, 130] width 18 height 18
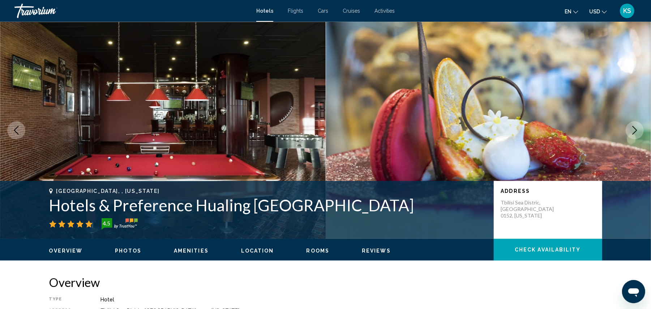
click at [631, 125] on button "Next image" at bounding box center [634, 130] width 18 height 18
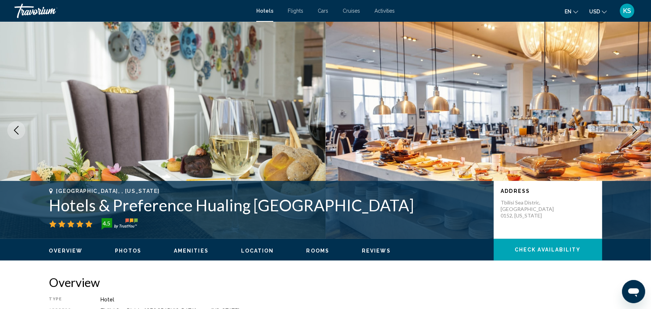
click at [631, 125] on button "Next image" at bounding box center [634, 130] width 18 height 18
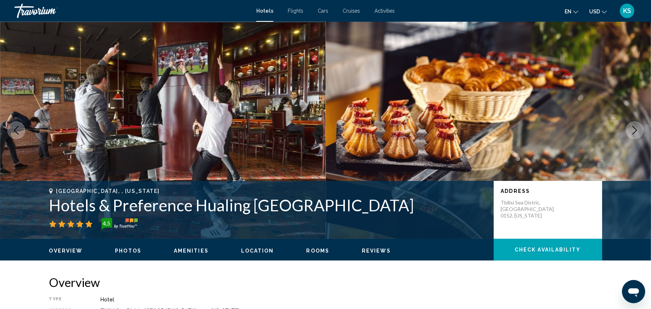
click at [631, 125] on button "Next image" at bounding box center [634, 130] width 18 height 18
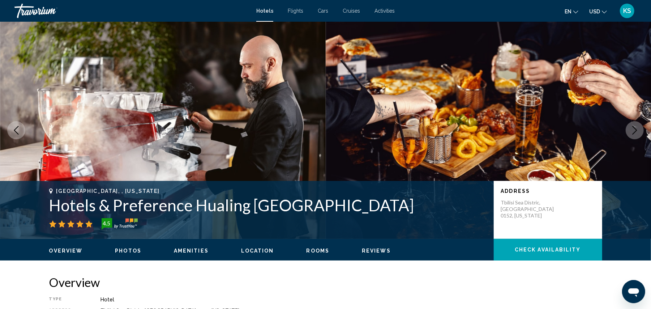
click at [631, 125] on button "Next image" at bounding box center [634, 130] width 18 height 18
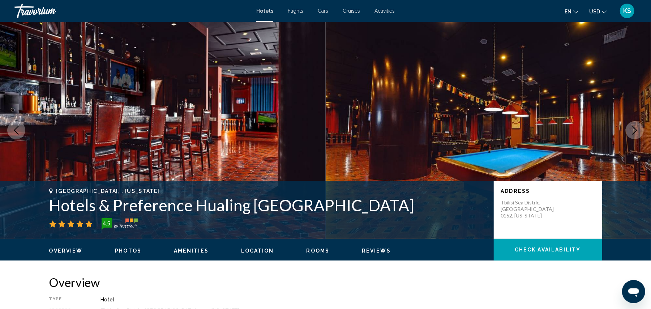
click at [631, 125] on button "Next image" at bounding box center [634, 130] width 18 height 18
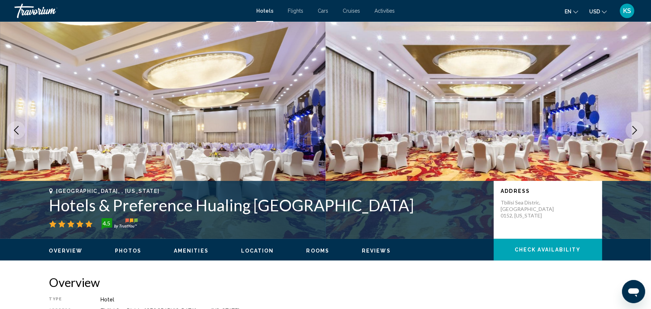
click at [631, 126] on icon "Next image" at bounding box center [634, 130] width 9 height 9
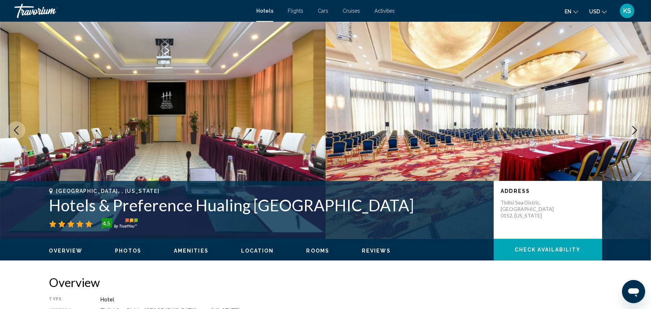
click at [631, 126] on icon "Next image" at bounding box center [634, 130] width 9 height 9
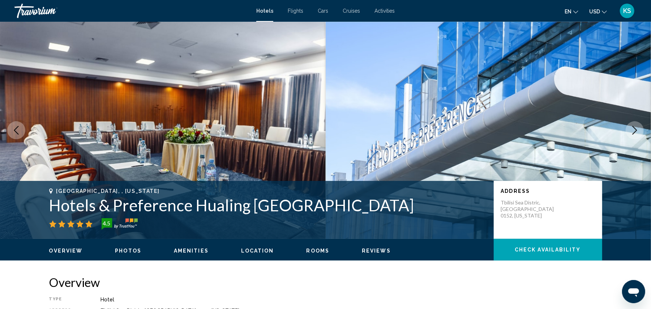
click at [631, 126] on icon "Next image" at bounding box center [634, 130] width 9 height 9
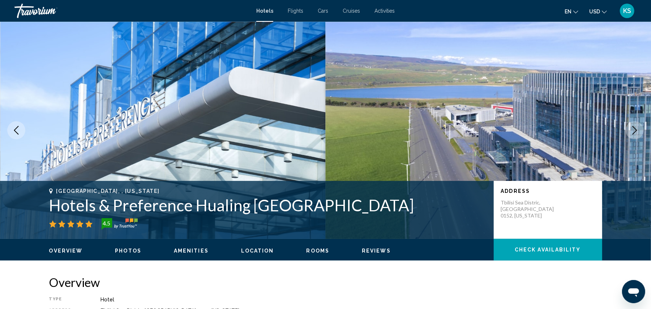
click at [631, 126] on icon "Next image" at bounding box center [634, 130] width 9 height 9
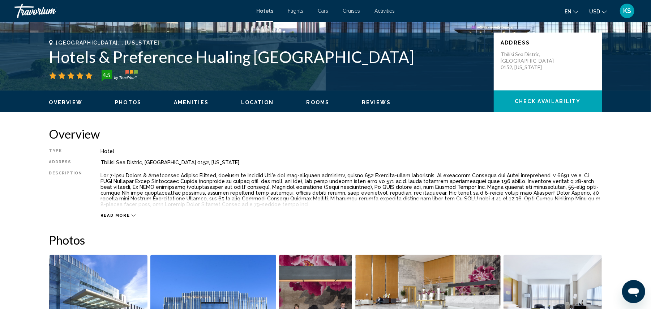
scroll to position [147, 0]
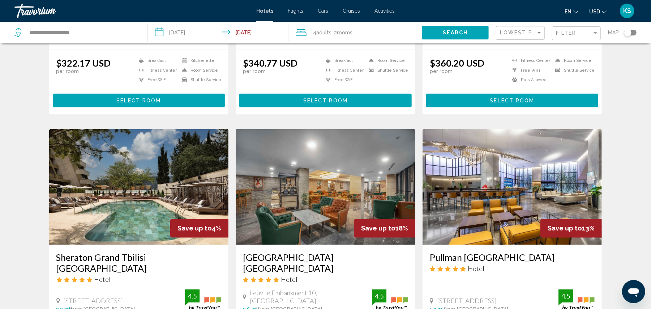
scroll to position [756, 0]
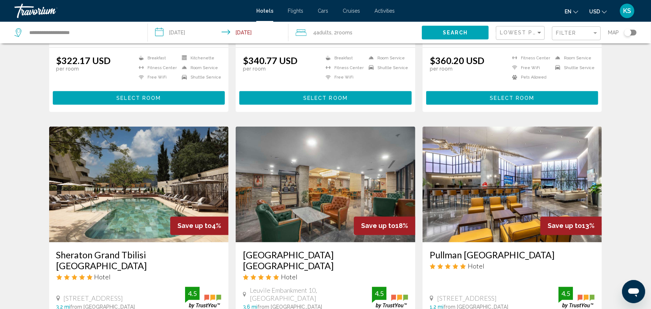
click at [123, 149] on img "Main content" at bounding box center [139, 184] width 180 height 116
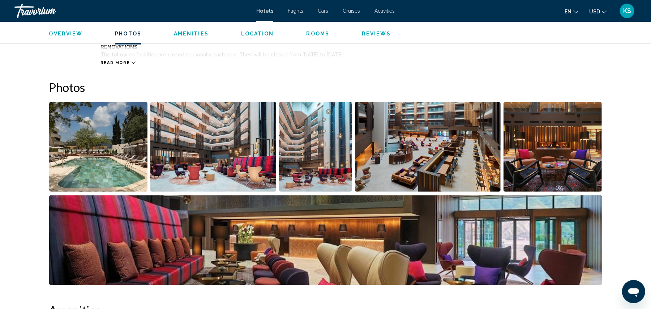
scroll to position [344, 0]
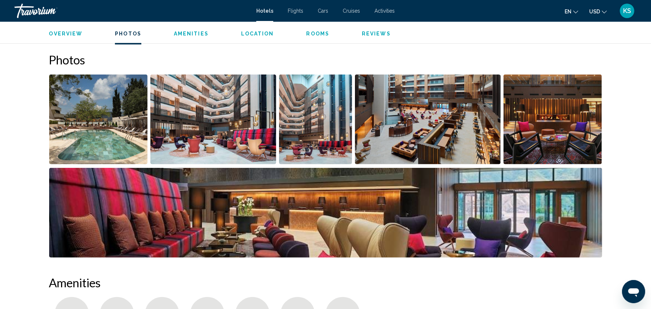
click at [123, 149] on img "Open full-screen image slider" at bounding box center [98, 119] width 99 height 90
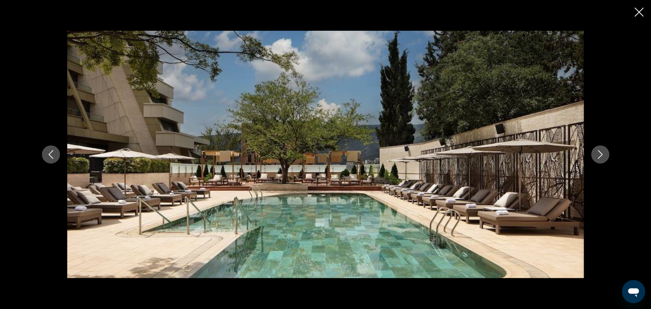
click at [600, 157] on icon "Next image" at bounding box center [600, 154] width 9 height 9
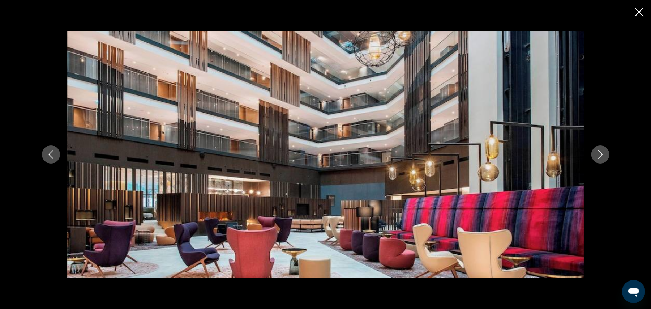
click at [595, 152] on button "Next image" at bounding box center [600, 154] width 18 height 18
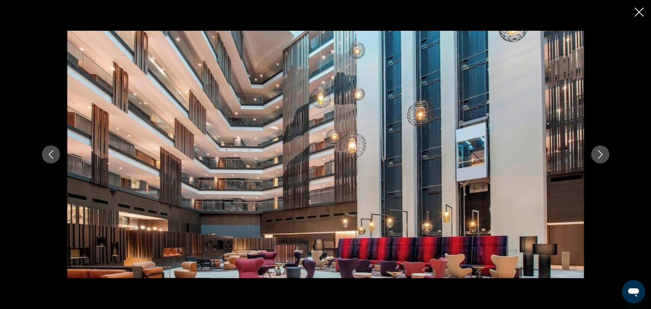
click at [595, 152] on button "Next image" at bounding box center [600, 154] width 18 height 18
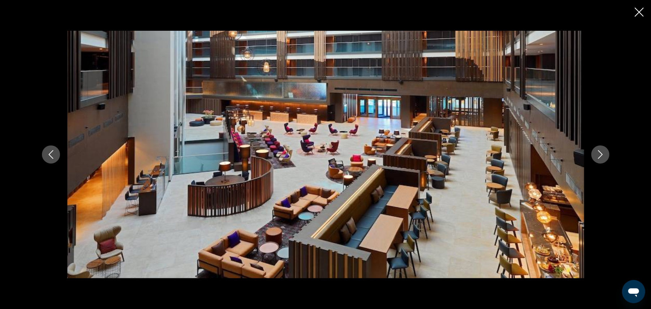
click at [595, 152] on button "Next image" at bounding box center [600, 154] width 18 height 18
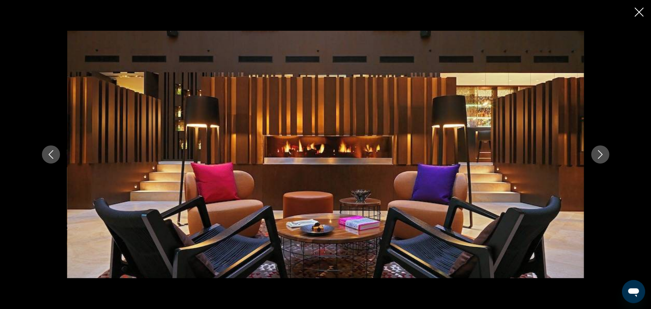
click at [595, 152] on button "Next image" at bounding box center [600, 154] width 18 height 18
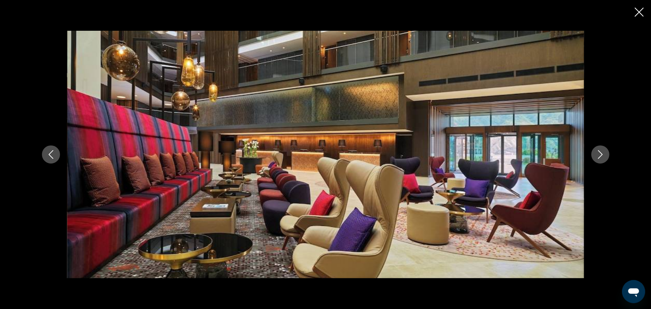
click at [595, 152] on button "Next image" at bounding box center [600, 154] width 18 height 18
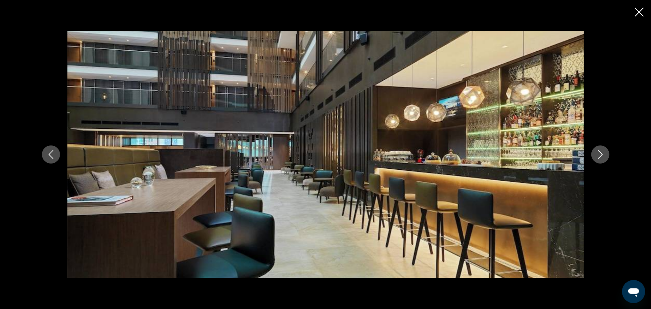
click at [595, 152] on button "Next image" at bounding box center [600, 154] width 18 height 18
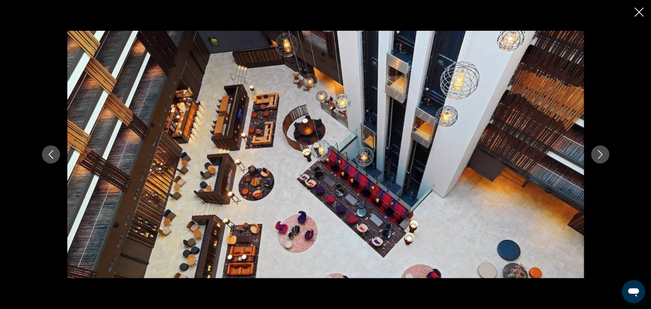
click at [595, 152] on button "Next image" at bounding box center [600, 154] width 18 height 18
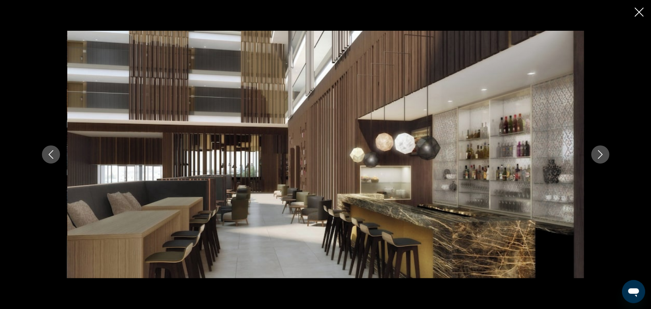
click at [595, 152] on button "Next image" at bounding box center [600, 154] width 18 height 18
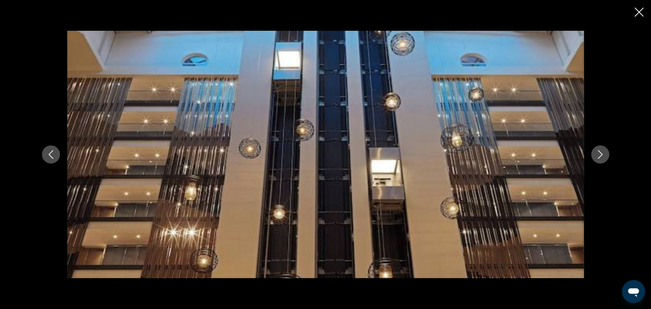
click at [595, 152] on button "Next image" at bounding box center [600, 154] width 18 height 18
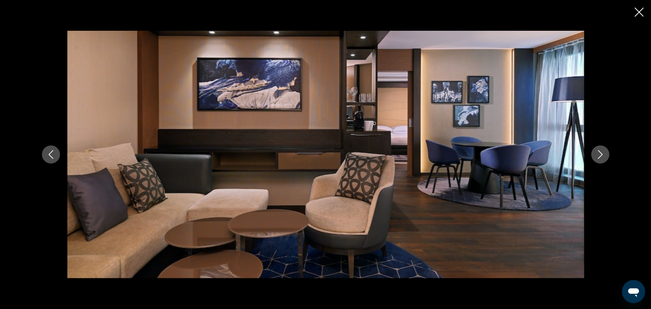
click at [595, 152] on button "Next image" at bounding box center [600, 154] width 18 height 18
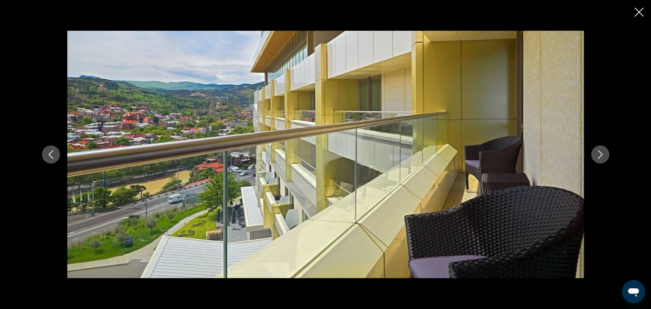
click at [595, 152] on button "Next image" at bounding box center [600, 154] width 18 height 18
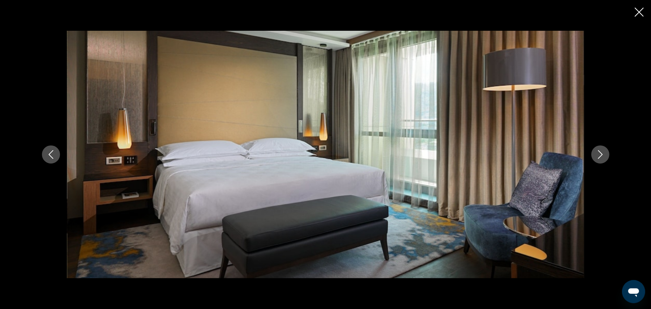
click at [595, 152] on button "Next image" at bounding box center [600, 154] width 18 height 18
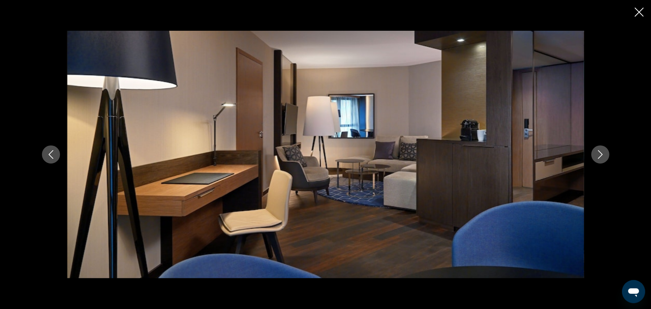
click at [595, 152] on button "Next image" at bounding box center [600, 154] width 18 height 18
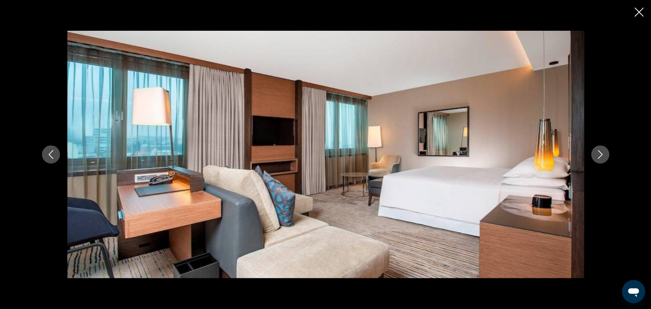
click at [595, 152] on button "Next image" at bounding box center [600, 154] width 18 height 18
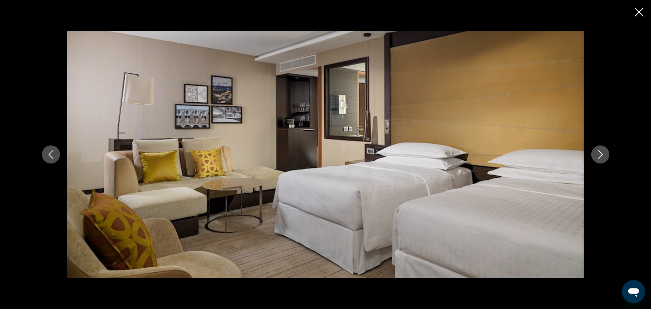
click at [595, 152] on button "Next image" at bounding box center [600, 154] width 18 height 18
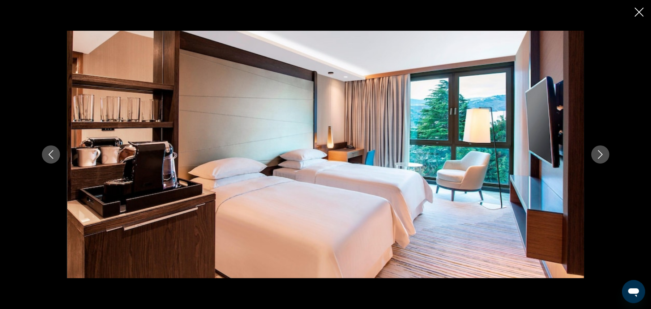
click at [595, 152] on button "Next image" at bounding box center [600, 154] width 18 height 18
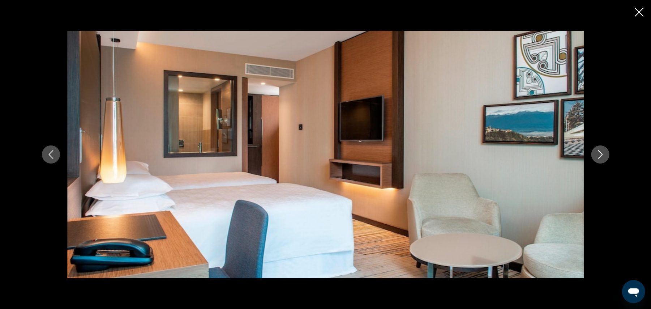
click at [595, 152] on button "Next image" at bounding box center [600, 154] width 18 height 18
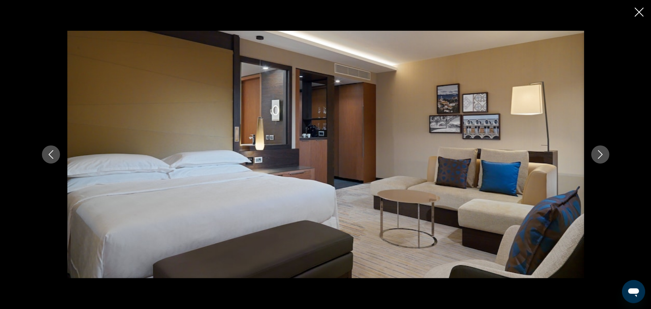
click at [595, 152] on button "Next image" at bounding box center [600, 154] width 18 height 18
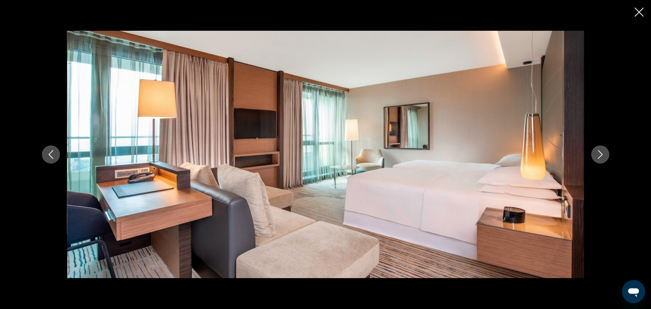
click at [595, 152] on button "Next image" at bounding box center [600, 154] width 18 height 18
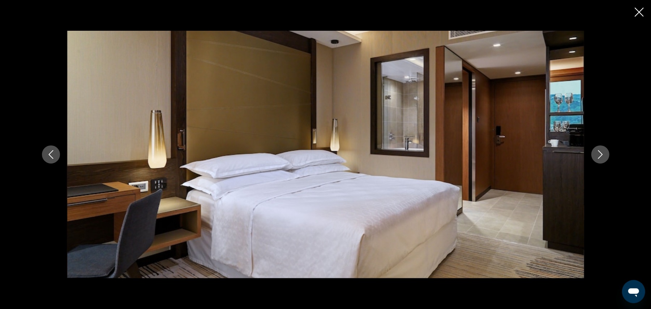
click at [595, 152] on button "Next image" at bounding box center [600, 154] width 18 height 18
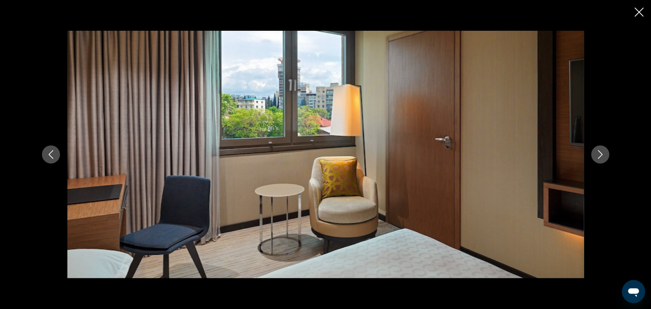
click at [595, 152] on button "Next image" at bounding box center [600, 154] width 18 height 18
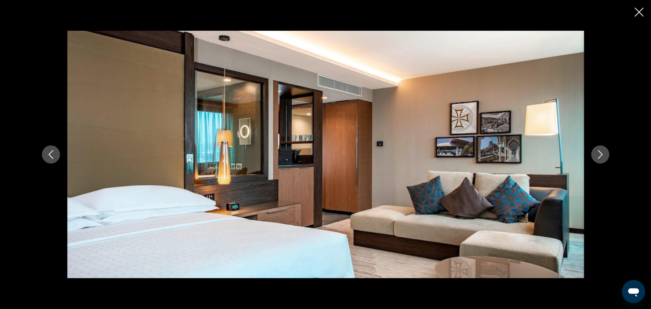
click at [595, 152] on button "Next image" at bounding box center [600, 154] width 18 height 18
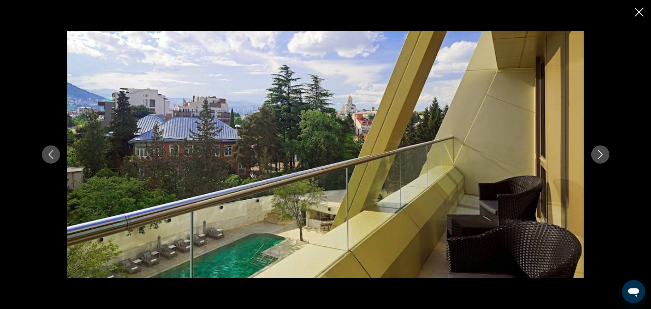
click at [595, 152] on button "Next image" at bounding box center [600, 154] width 18 height 18
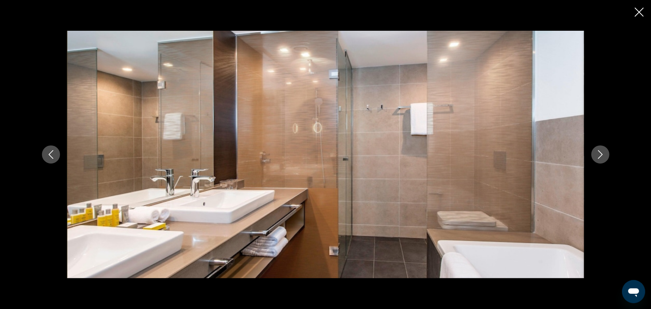
click at [595, 152] on button "Next image" at bounding box center [600, 154] width 18 height 18
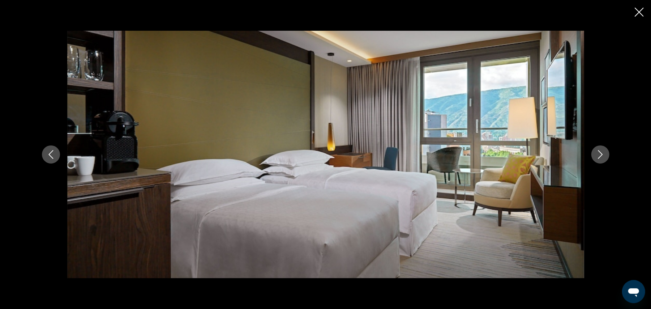
click at [595, 152] on button "Next image" at bounding box center [600, 154] width 18 height 18
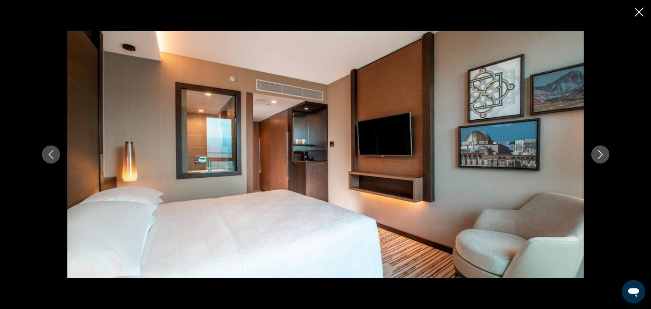
click at [595, 152] on button "Next image" at bounding box center [600, 154] width 18 height 18
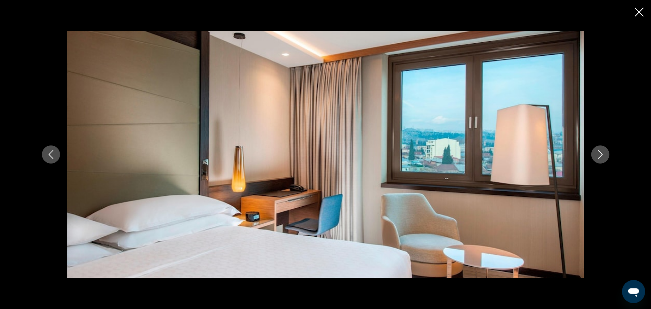
click at [637, 11] on icon "Close slideshow" at bounding box center [638, 12] width 9 height 9
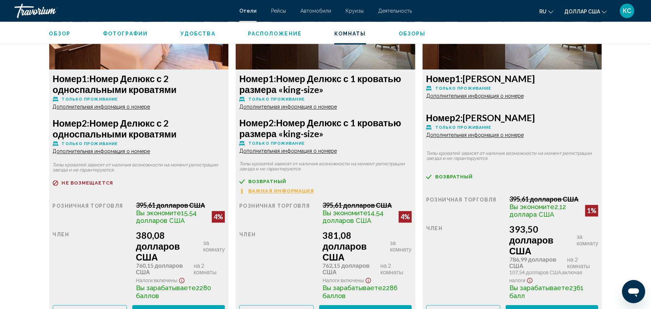
scroll to position [1042, 0]
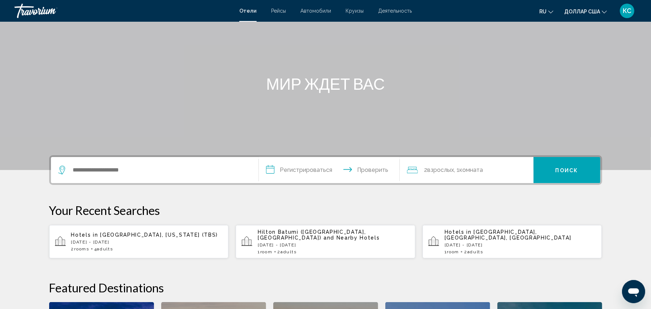
scroll to position [52, 0]
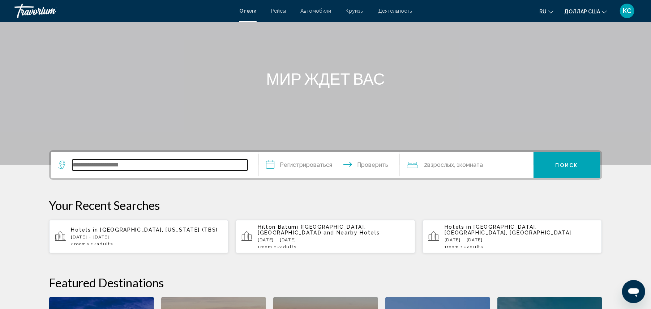
click at [168, 161] on input "Виджет поиска" at bounding box center [159, 164] width 175 height 11
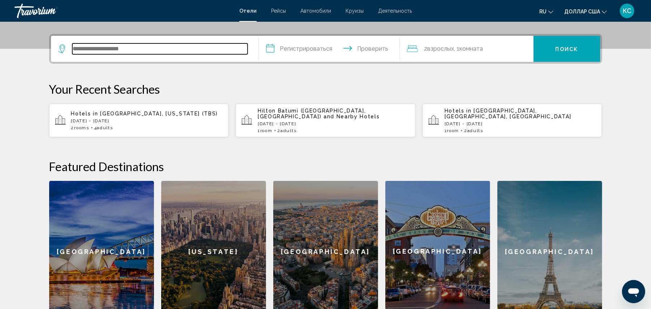
scroll to position [178, 0]
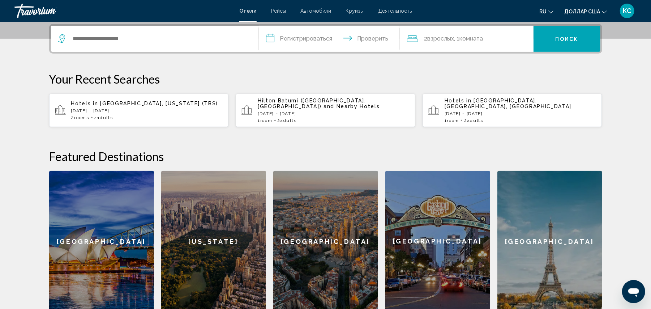
click at [299, 111] on p "[DATE] - [DATE]" at bounding box center [334, 113] width 152 height 5
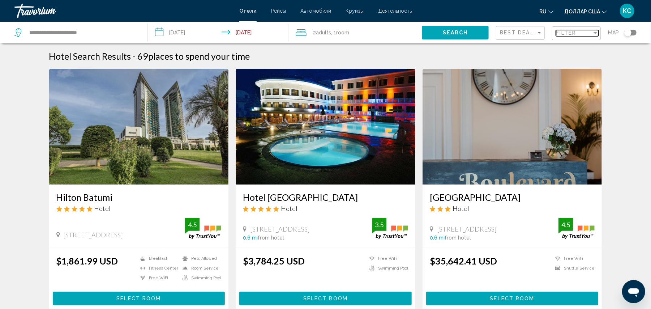
click at [563, 35] on span "Filter" at bounding box center [566, 33] width 21 height 6
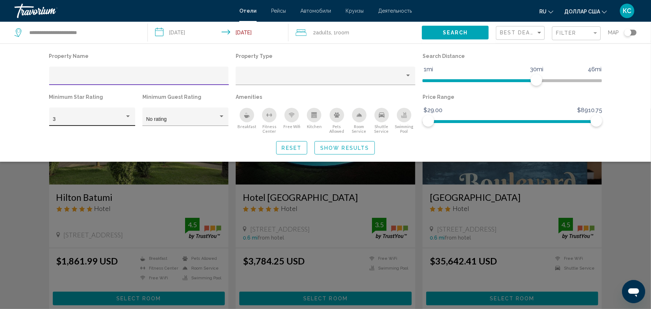
click at [97, 120] on div "3" at bounding box center [89, 119] width 72 height 6
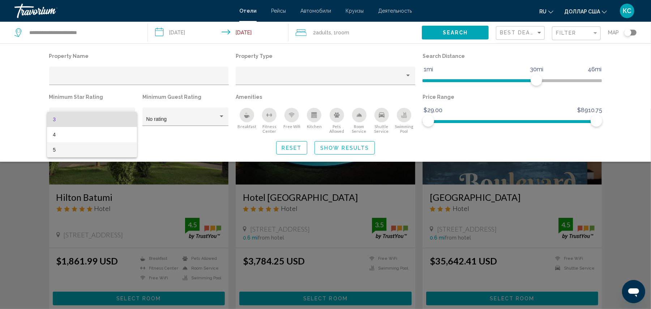
click at [87, 145] on span "5" at bounding box center [92, 149] width 78 height 15
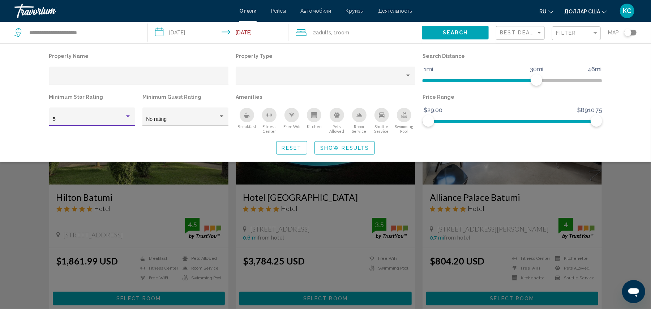
click at [339, 145] on span "Show Results" at bounding box center [344, 148] width 49 height 6
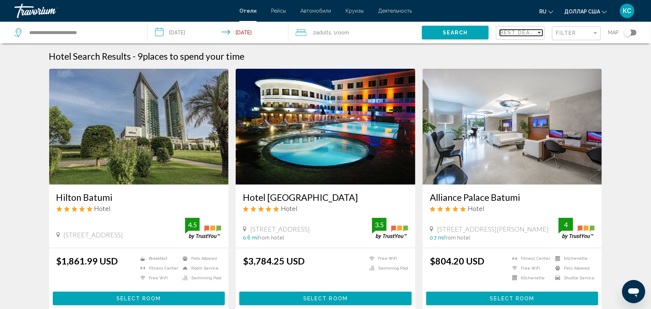
click at [512, 34] on span "Best Deals" at bounding box center [519, 33] width 38 height 6
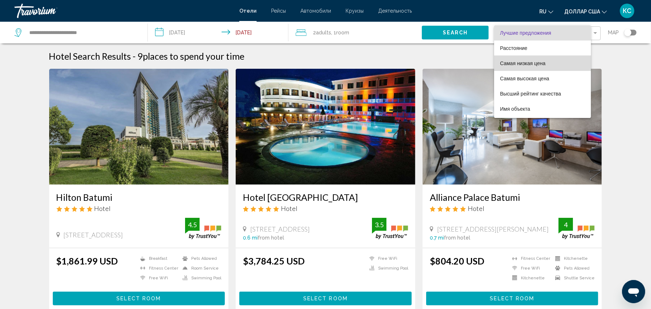
click at [508, 62] on font "Самая низкая цена" at bounding box center [523, 63] width 46 height 6
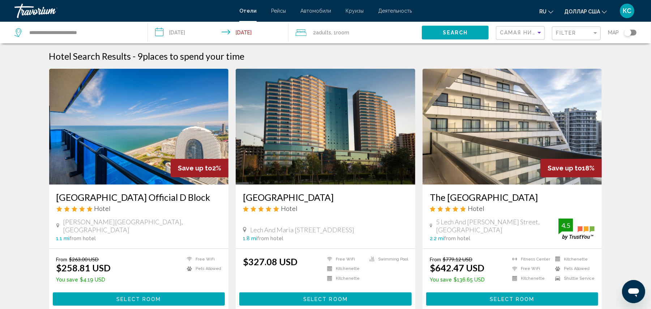
click at [460, 32] on span "Search" at bounding box center [455, 33] width 25 height 6
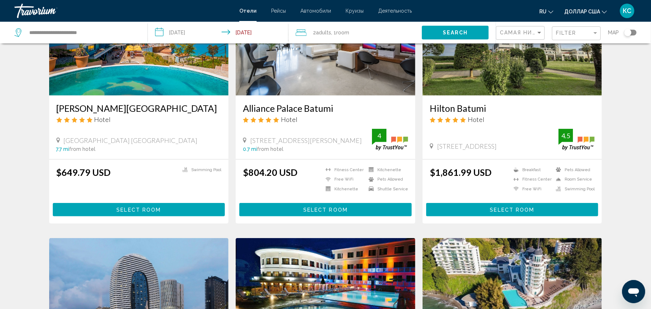
scroll to position [360, 0]
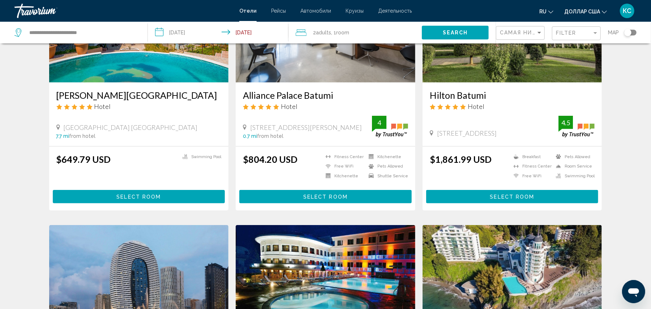
click at [328, 32] on span "Adults" at bounding box center [323, 33] width 15 height 6
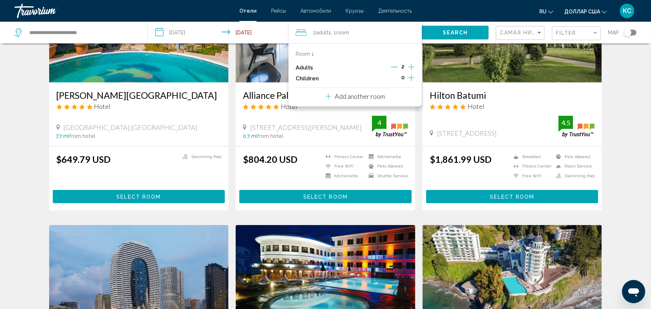
click at [330, 95] on icon "Travelers: 2 adults, 0 children" at bounding box center [327, 96] width 5 height 9
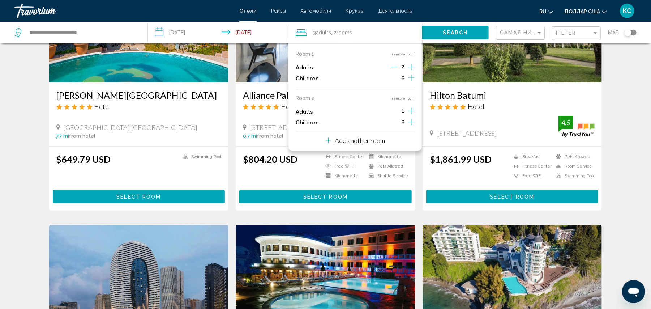
click at [411, 70] on icon "Increment adults" at bounding box center [411, 67] width 7 height 7
click at [472, 33] on button "Search" at bounding box center [455, 32] width 67 height 13
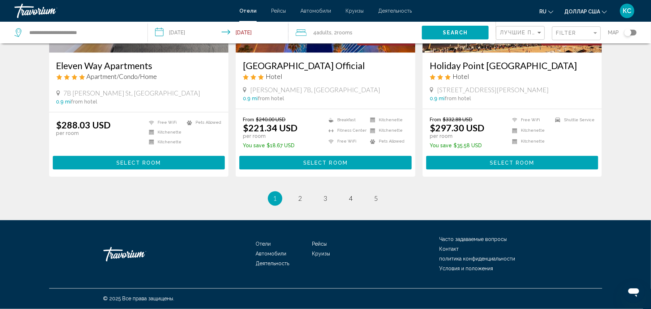
scroll to position [913, 0]
click at [300, 197] on span "2" at bounding box center [300, 198] width 4 height 8
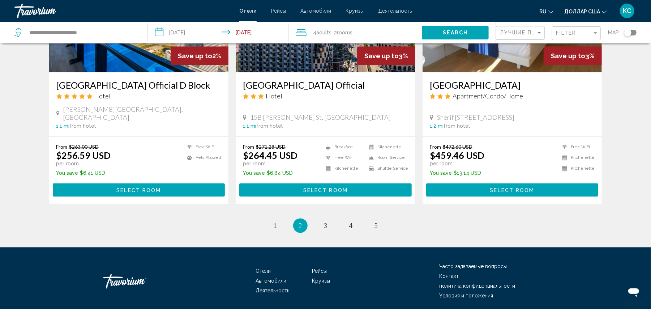
scroll to position [898, 0]
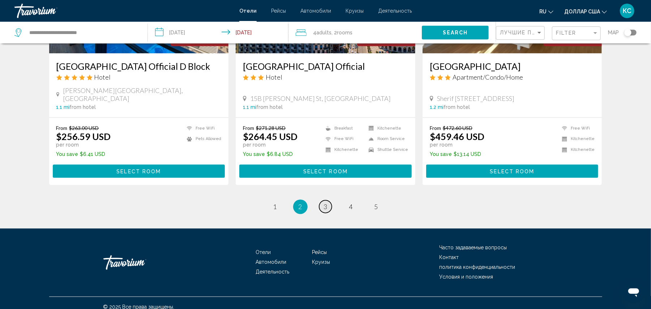
click at [323, 200] on link "page 3" at bounding box center [325, 206] width 13 height 13
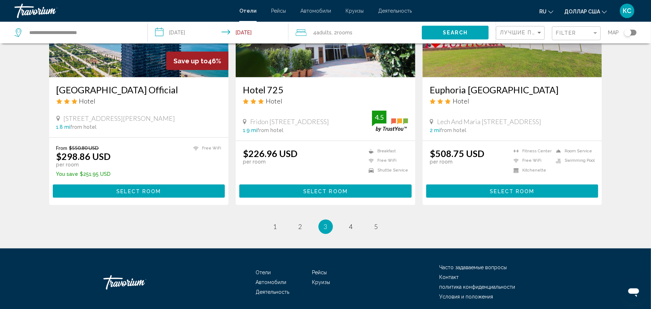
scroll to position [888, 0]
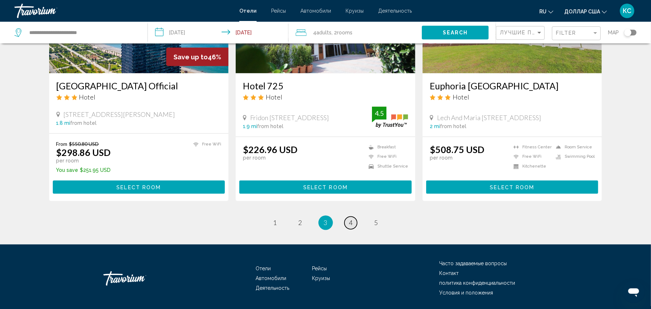
click at [349, 227] on span "4" at bounding box center [351, 223] width 4 height 8
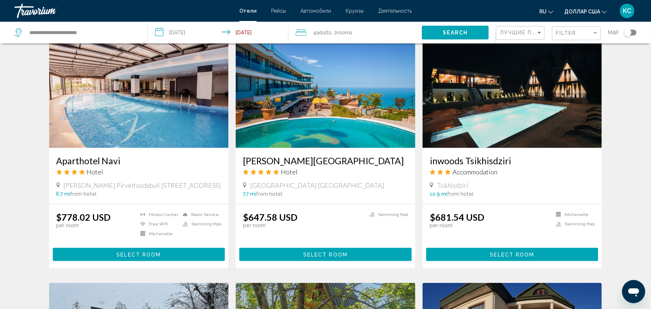
scroll to position [558, 0]
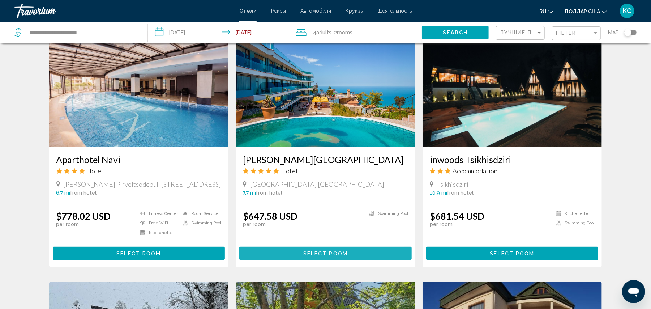
click at [316, 253] on span "Select Room" at bounding box center [325, 253] width 44 height 6
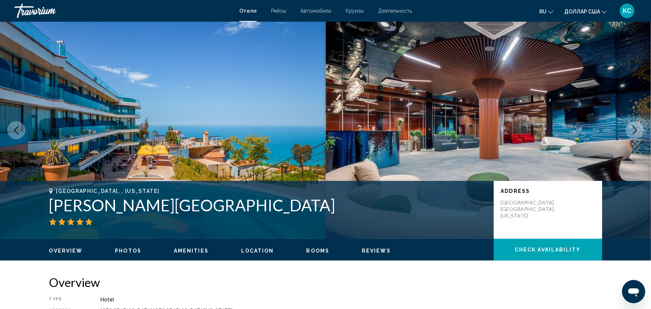
click at [630, 123] on button "Next image" at bounding box center [634, 130] width 18 height 18
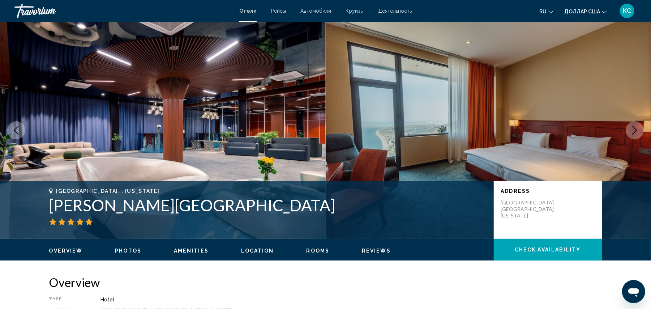
click at [630, 123] on button "Next image" at bounding box center [634, 130] width 18 height 18
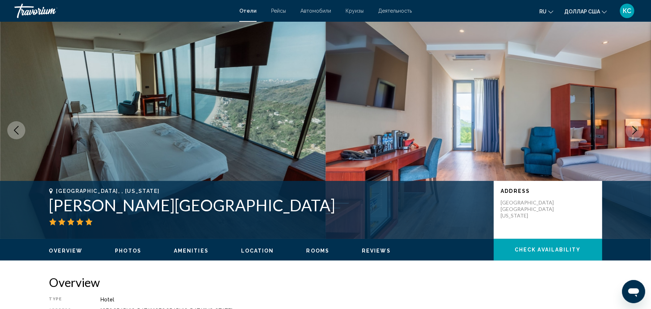
click at [630, 123] on button "Next image" at bounding box center [634, 130] width 18 height 18
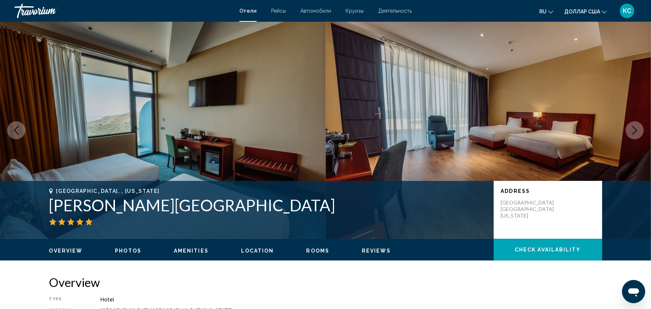
click at [630, 123] on button "Next image" at bounding box center [634, 130] width 18 height 18
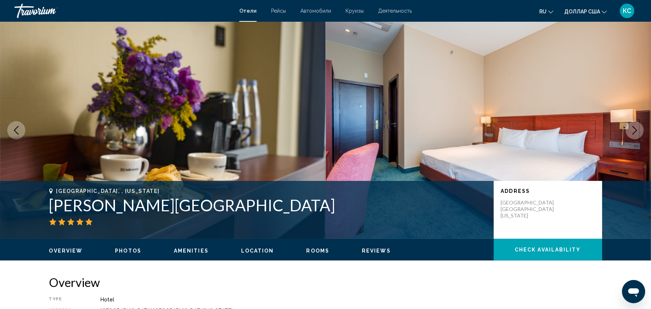
click at [630, 123] on button "Next image" at bounding box center [634, 130] width 18 height 18
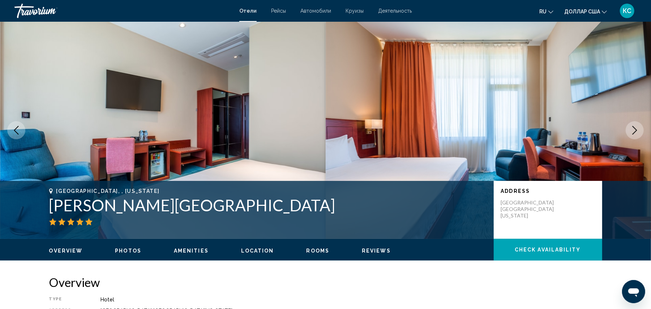
click at [630, 123] on button "Next image" at bounding box center [634, 130] width 18 height 18
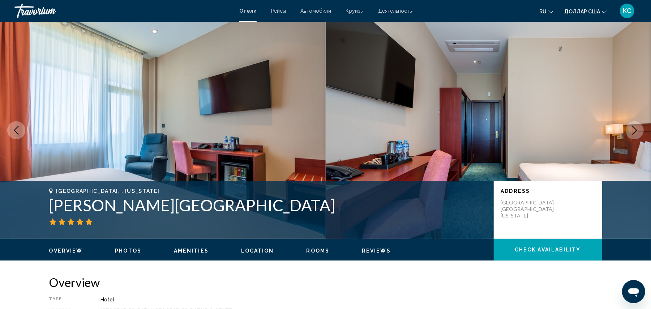
click at [630, 123] on button "Next image" at bounding box center [634, 130] width 18 height 18
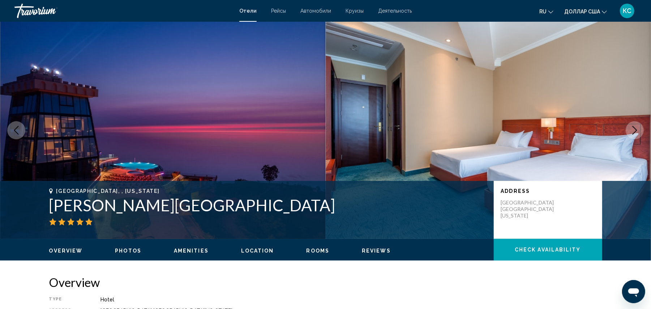
click at [630, 123] on button "Next image" at bounding box center [634, 130] width 18 height 18
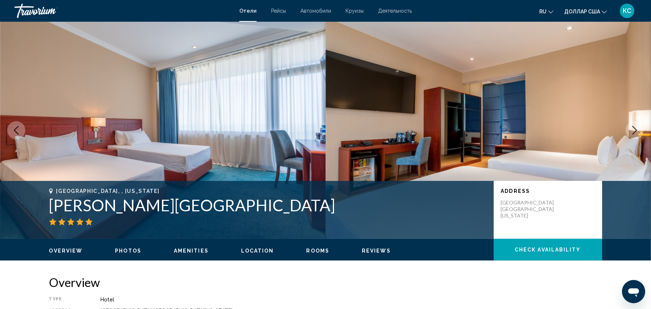
click at [630, 123] on button "Next image" at bounding box center [634, 130] width 18 height 18
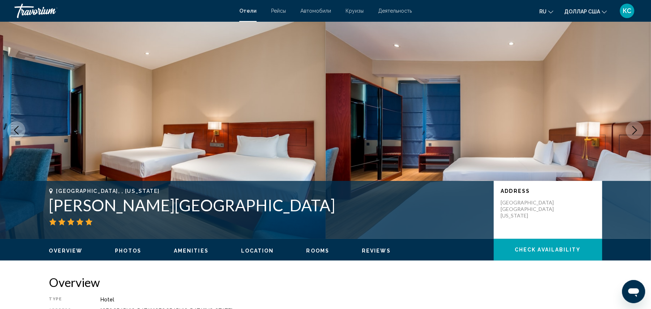
click at [630, 123] on button "Next image" at bounding box center [634, 130] width 18 height 18
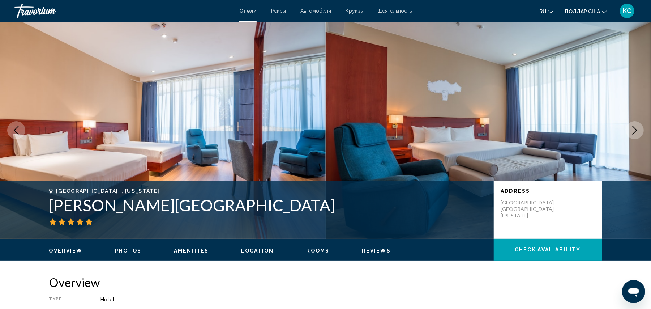
click at [630, 123] on button "Next image" at bounding box center [634, 130] width 18 height 18
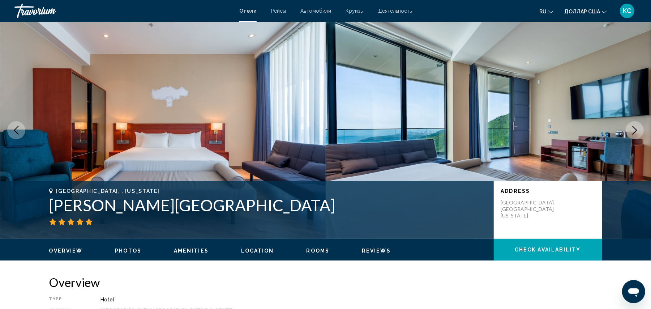
click at [630, 123] on button "Next image" at bounding box center [634, 130] width 18 height 18
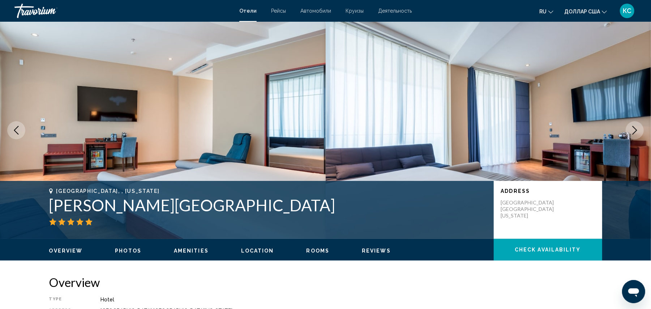
click at [630, 123] on button "Next image" at bounding box center [634, 130] width 18 height 18
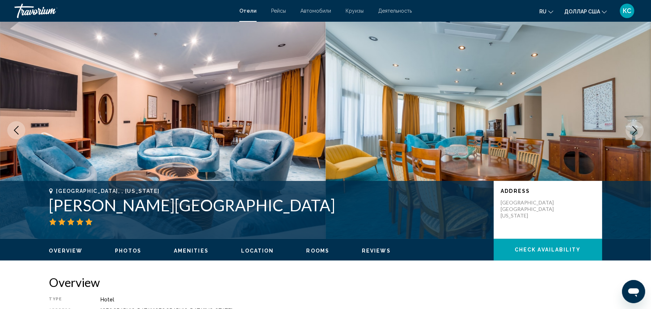
click at [630, 123] on button "Next image" at bounding box center [634, 130] width 18 height 18
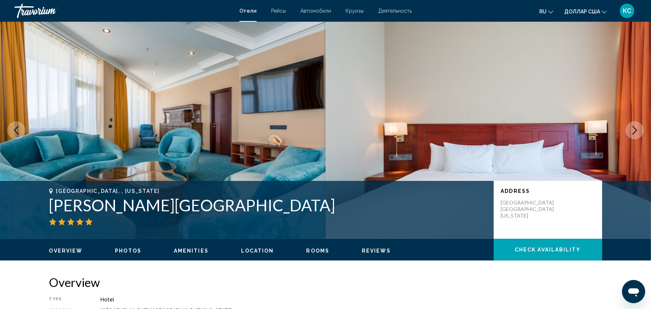
click at [630, 123] on button "Next image" at bounding box center [634, 130] width 18 height 18
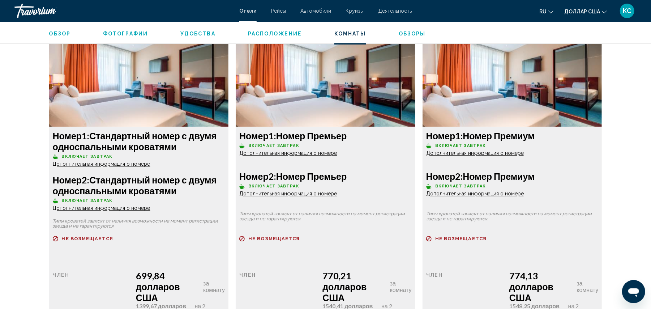
scroll to position [1324, 0]
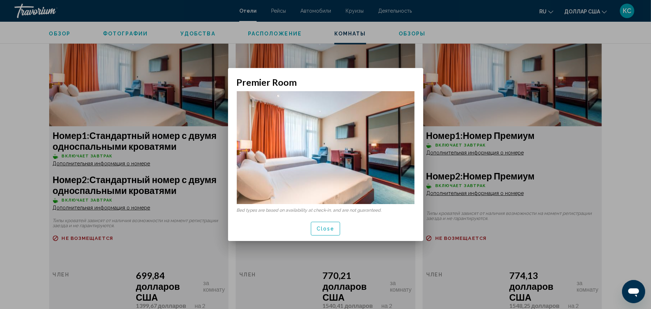
scroll to position [0, 0]
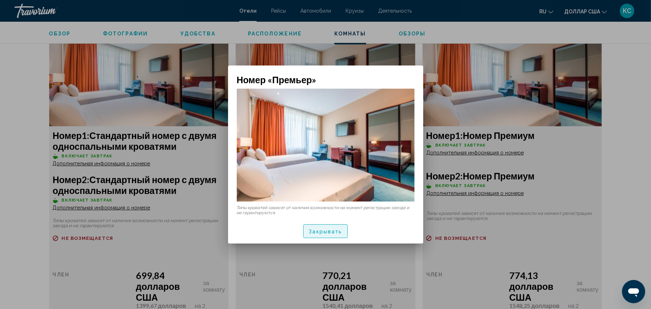
click at [315, 229] on font "Закрывать" at bounding box center [325, 231] width 33 height 6
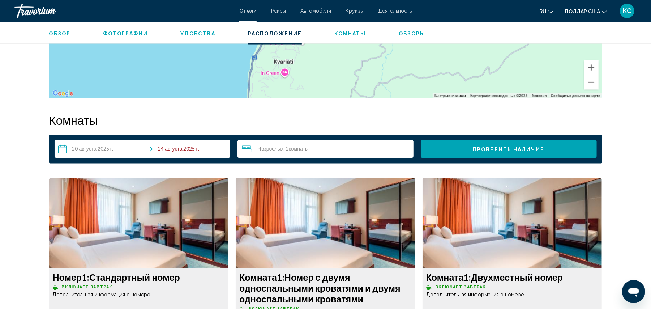
scroll to position [826, 0]
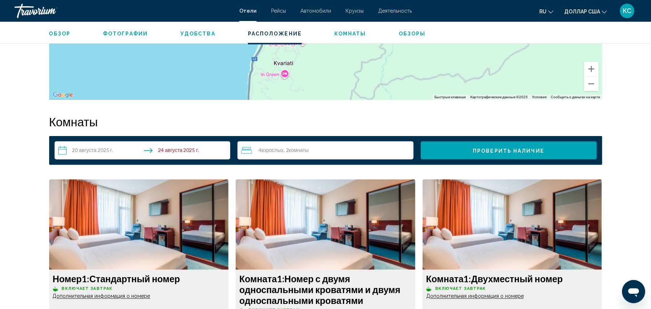
click at [189, 31] on font "Удобства" at bounding box center [197, 34] width 35 height 6
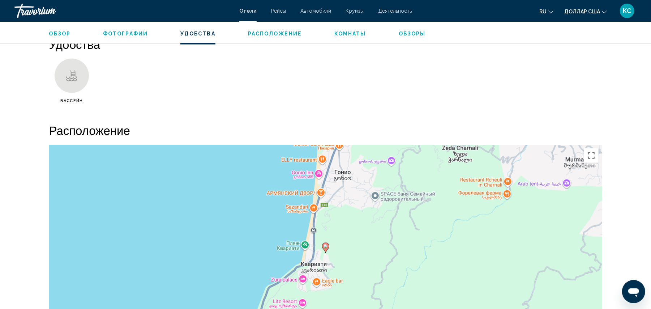
scroll to position [558, 0]
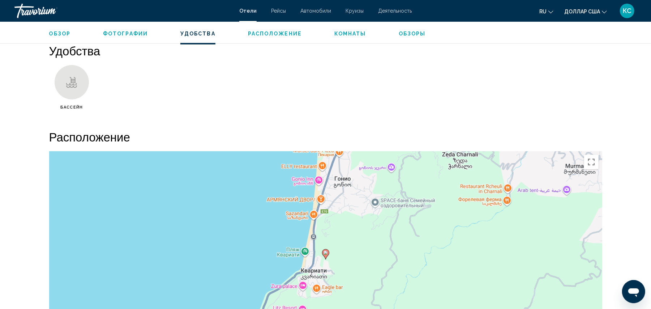
click at [354, 36] on button "Комнаты" at bounding box center [350, 33] width 32 height 7
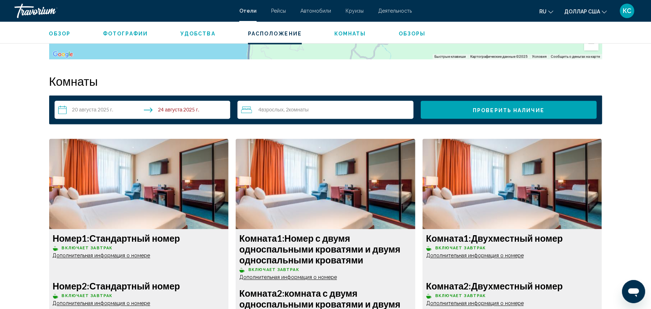
scroll to position [897, 0]
